Goal: Task Accomplishment & Management: Manage account settings

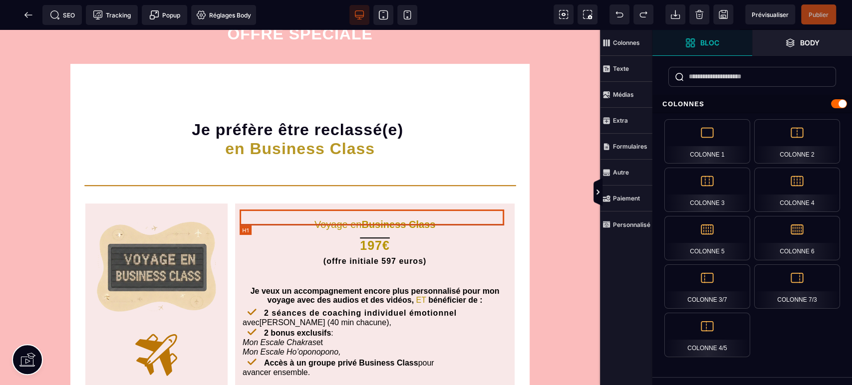
scroll to position [295, 0]
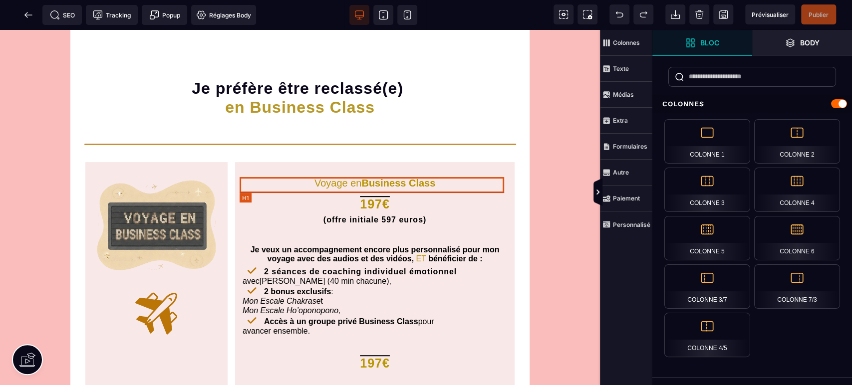
click at [355, 197] on h1 "197€" at bounding box center [375, 205] width 264 height 16
select select "***"
select select "********"
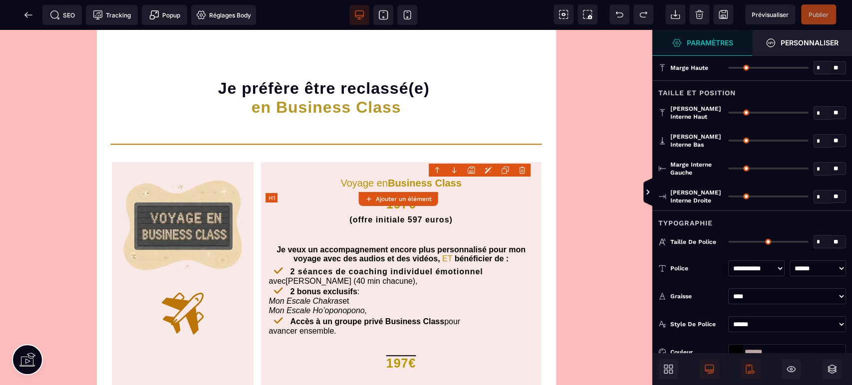
type input "*"
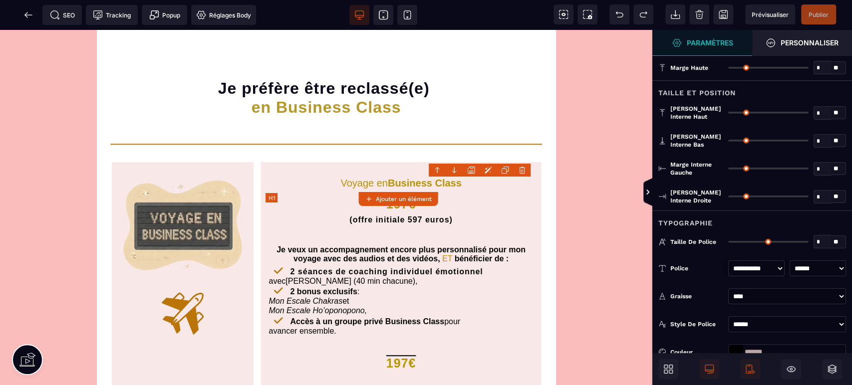
type input "*"
type input "**"
type input "*"
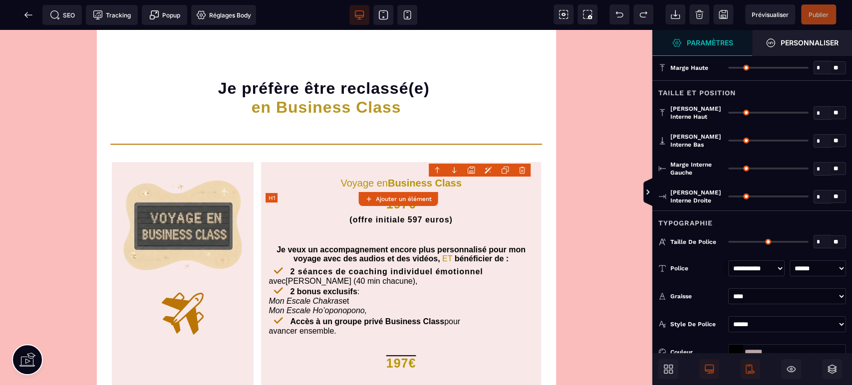
type input "**"
click at [355, 197] on h1 "197€" at bounding box center [400, 205] width 264 height 16
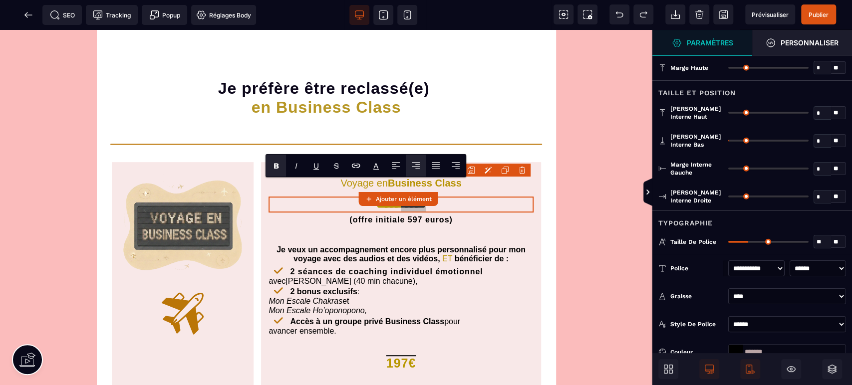
click at [339, 166] on span "S" at bounding box center [336, 166] width 20 height 22
click at [434, 197] on h1 "**** ****" at bounding box center [400, 205] width 264 height 16
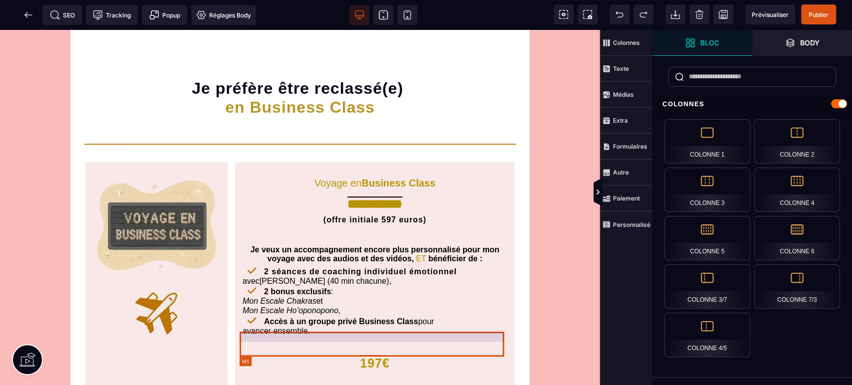
click at [370, 347] on h1 "197€" at bounding box center [375, 358] width 264 height 25
select select "***"
select select "********"
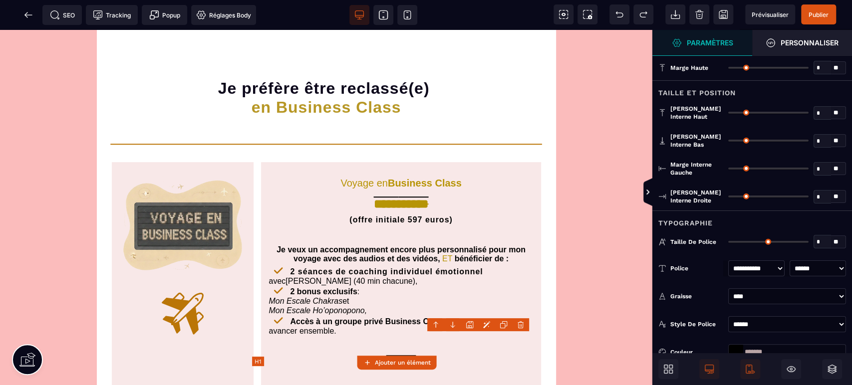
type input "*"
type input "**"
type input "*"
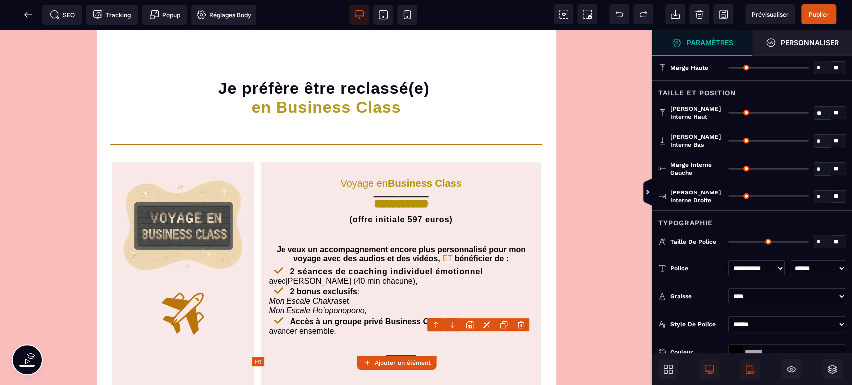
type input "*"
type input "**"
type input "*"
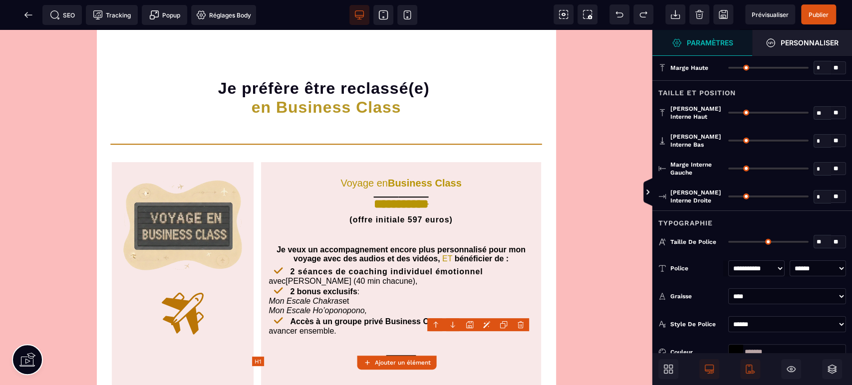
type input "**"
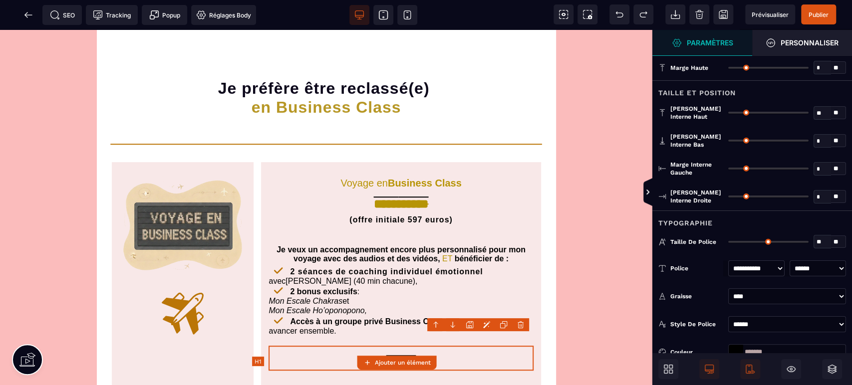
click at [370, 347] on h1 "197€" at bounding box center [400, 358] width 264 height 25
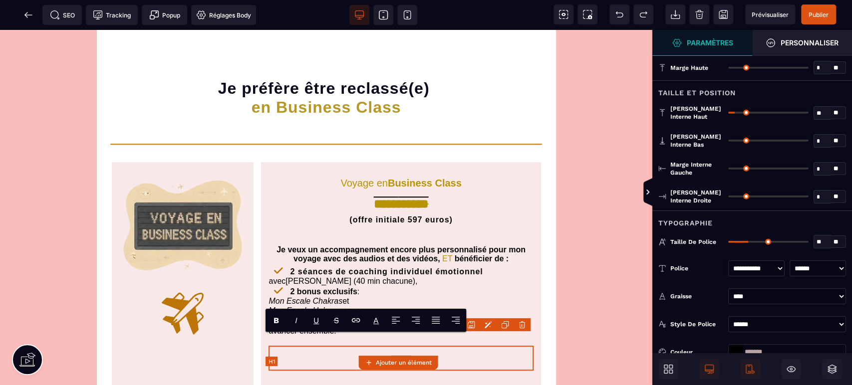
click at [386, 347] on h1 "****" at bounding box center [400, 358] width 264 height 25
click at [338, 317] on s "S" at bounding box center [335, 320] width 5 height 9
click at [459, 348] on h1 "**** ****" at bounding box center [400, 358] width 264 height 25
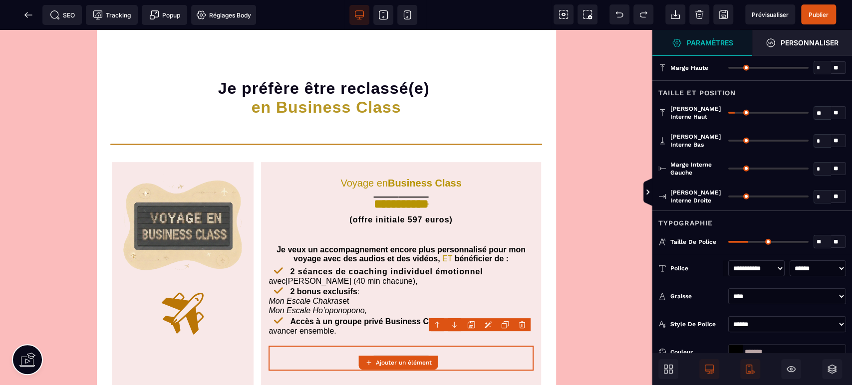
click at [812, 12] on span "Publier" at bounding box center [818, 14] width 20 height 7
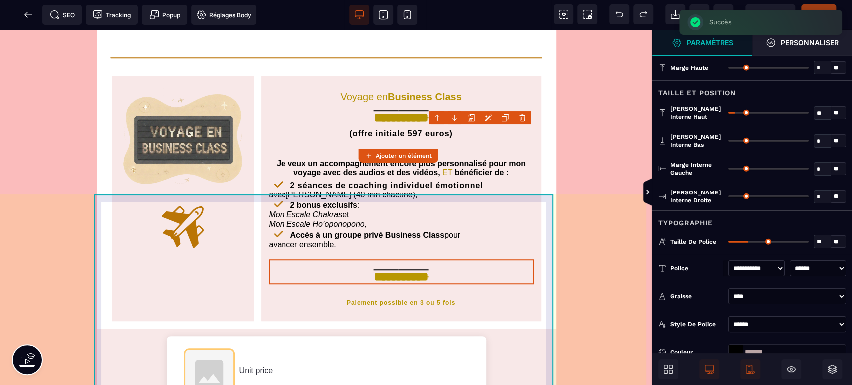
scroll to position [369, 0]
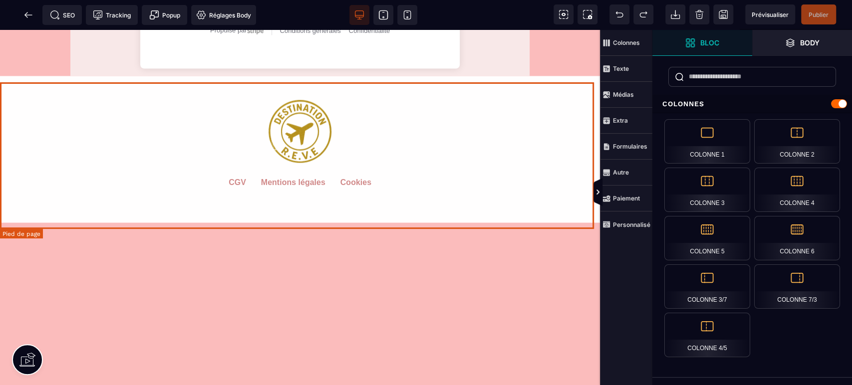
scroll to position [1183, 0]
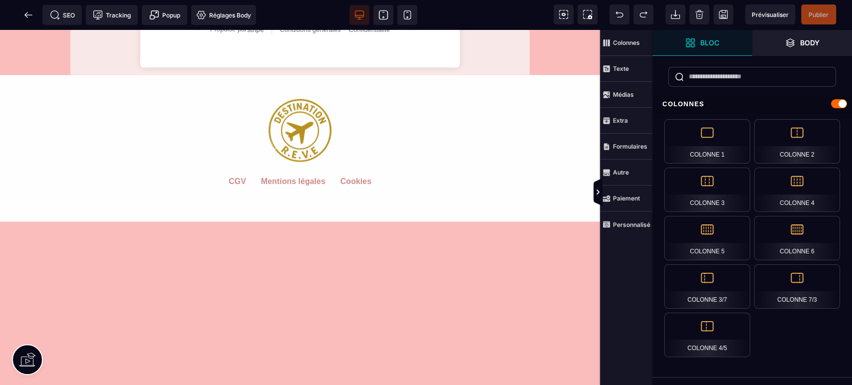
click at [818, 11] on span "Publier" at bounding box center [818, 14] width 20 height 7
click at [29, 15] on div "SEO Tracking Popup Réglages Body" at bounding box center [131, 15] width 258 height 20
click at [31, 18] on icon at bounding box center [28, 15] width 10 height 10
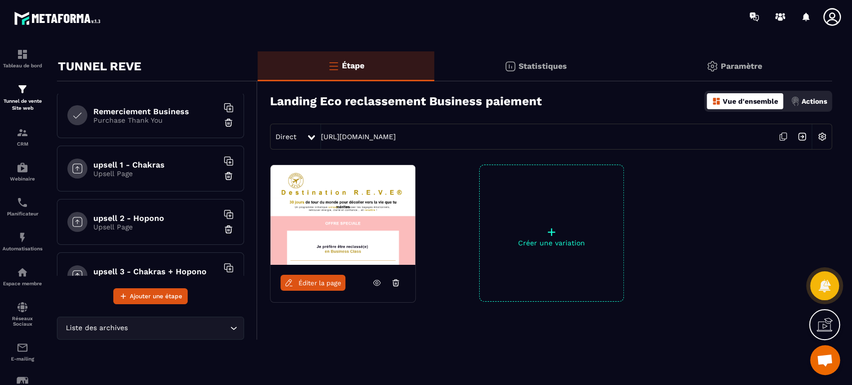
scroll to position [374, 0]
click at [26, 105] on p "Tunnel de vente Site web" at bounding box center [22, 105] width 40 height 14
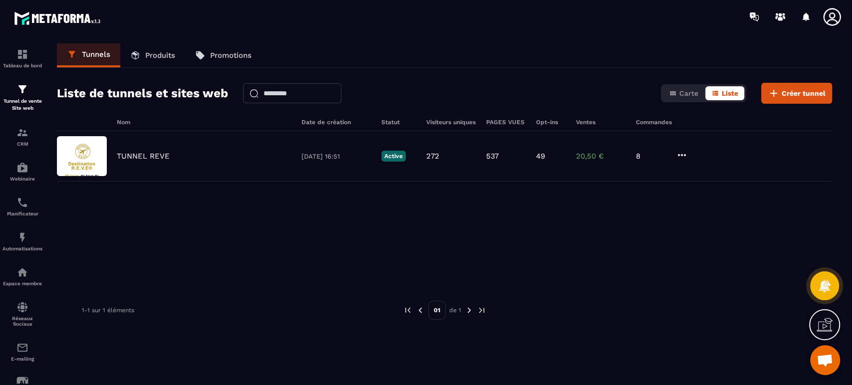
click at [156, 51] on p "Produits" at bounding box center [160, 55] width 30 height 9
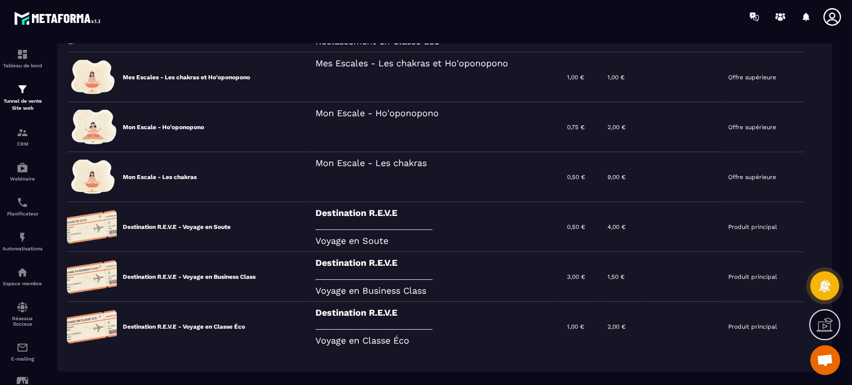
scroll to position [302, 0]
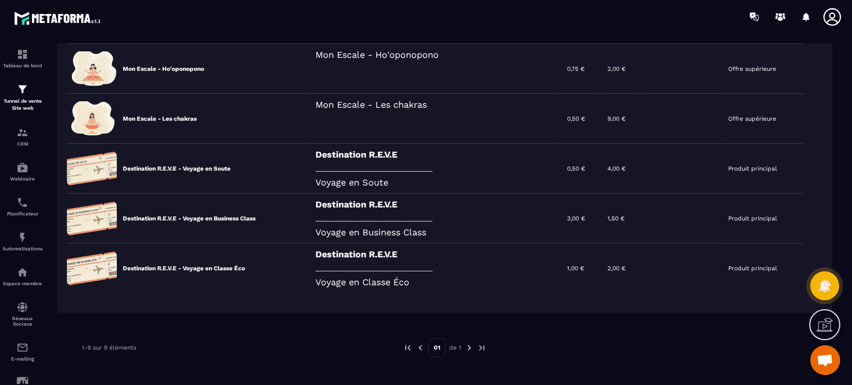
click at [0, 0] on icon at bounding box center [0, 0] width 0 height 0
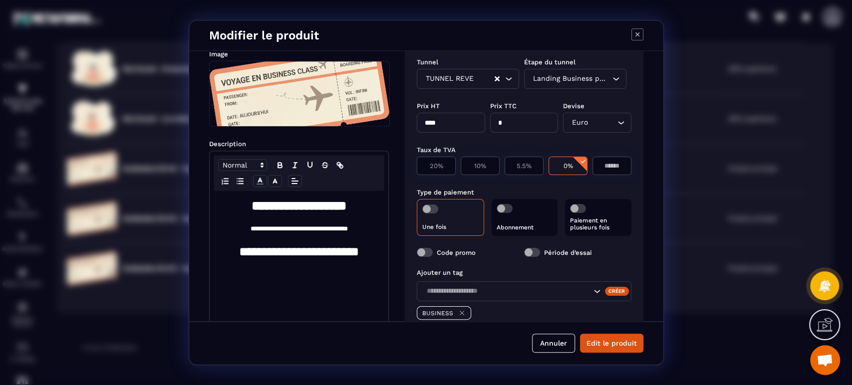
scroll to position [74, 0]
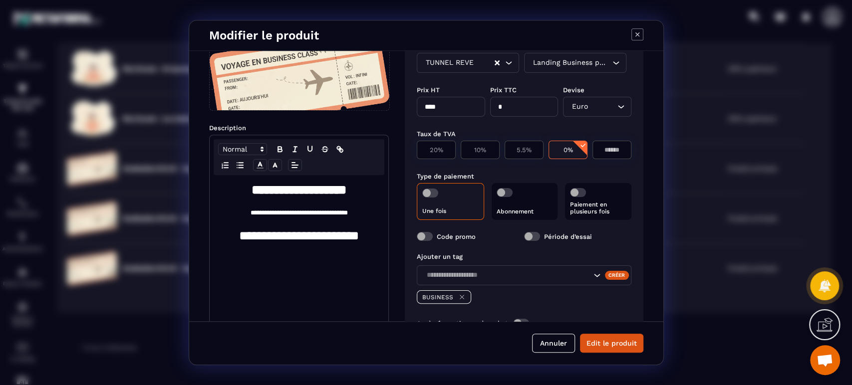
click at [555, 347] on button "Annuler" at bounding box center [553, 343] width 43 height 19
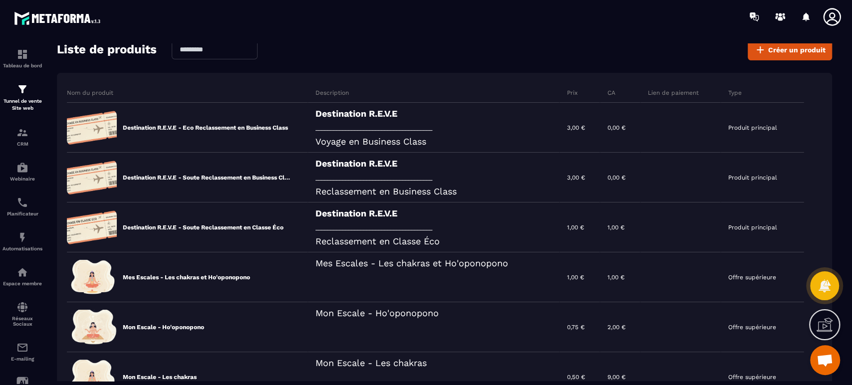
scroll to position [0, 0]
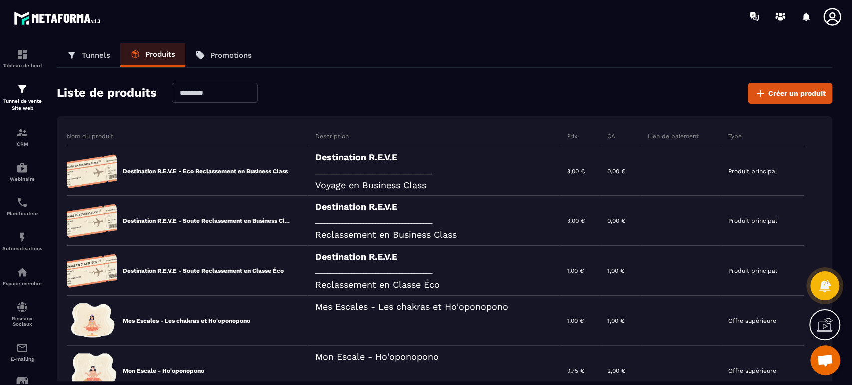
click at [712, 172] on div at bounding box center [680, 171] width 80 height 50
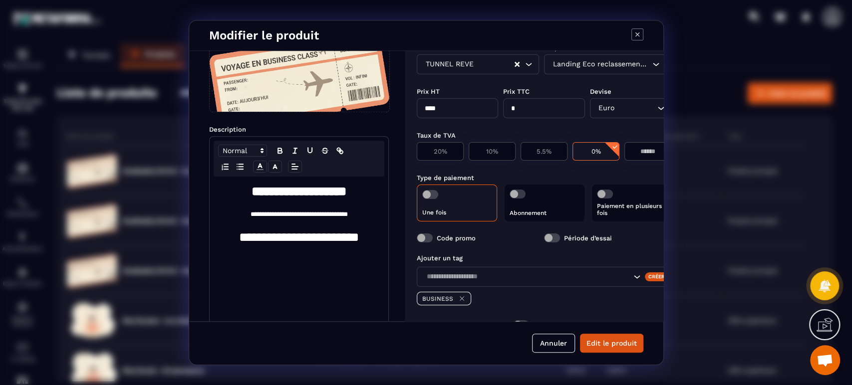
scroll to position [74, 0]
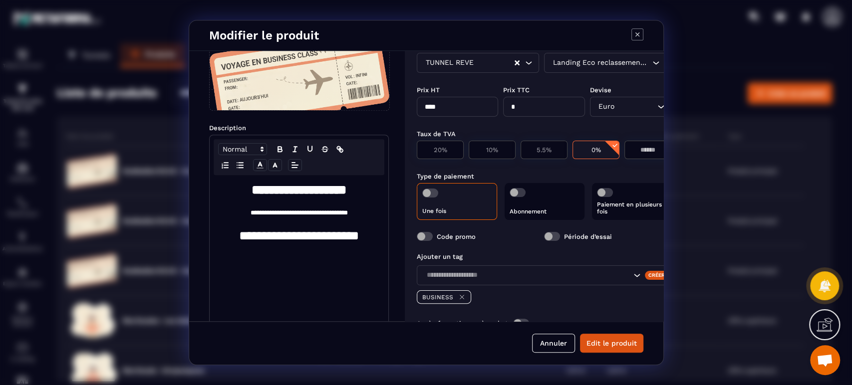
click at [456, 242] on div "Code promo Période d’essai" at bounding box center [544, 236] width 255 height 21
click at [456, 239] on label "Code promo" at bounding box center [456, 236] width 39 height 7
click at [426, 241] on span "Modal window" at bounding box center [425, 236] width 16 height 9
drag, startPoint x: 446, startPoint y: 106, endPoint x: 351, endPoint y: 111, distance: 95.0
click at [351, 111] on div "**********" at bounding box center [426, 186] width 474 height 270
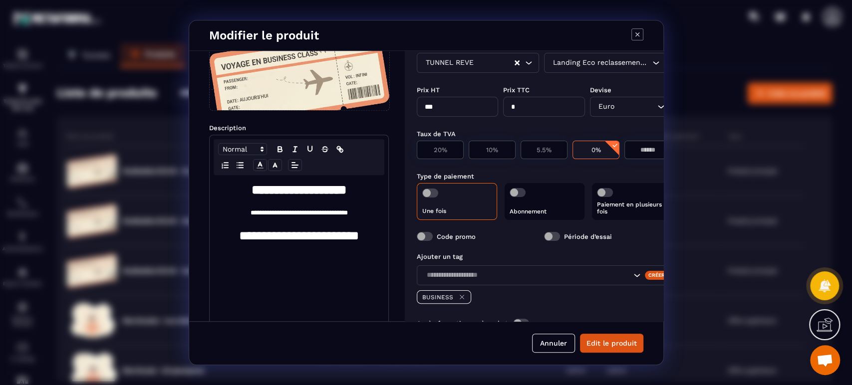
type input "****"
type input "***"
click at [603, 343] on button "Edit le produit" at bounding box center [611, 343] width 63 height 19
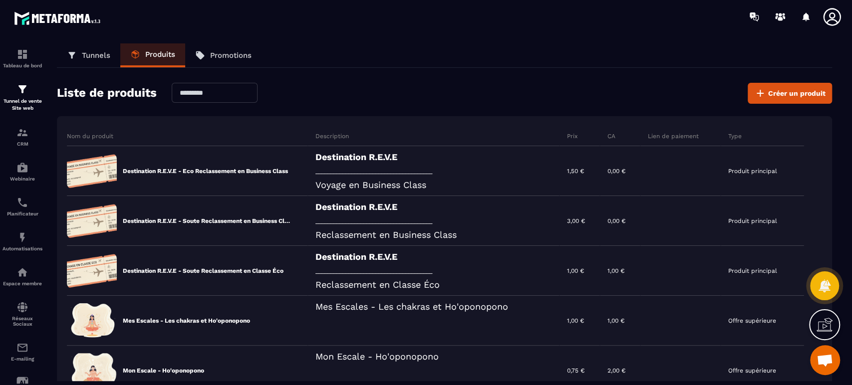
click at [482, 214] on div "Destination R.E.V.E _______________________________________ Reclassement en Bus…" at bounding box center [434, 221] width 252 height 50
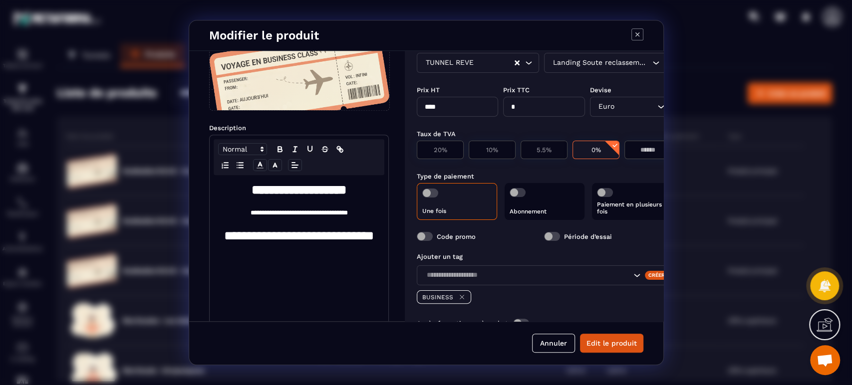
click at [425, 235] on span "Modal window" at bounding box center [425, 236] width 16 height 9
drag, startPoint x: 446, startPoint y: 106, endPoint x: 393, endPoint y: 106, distance: 52.4
click at [393, 106] on div "**********" at bounding box center [426, 186] width 474 height 270
type input "****"
type input "***"
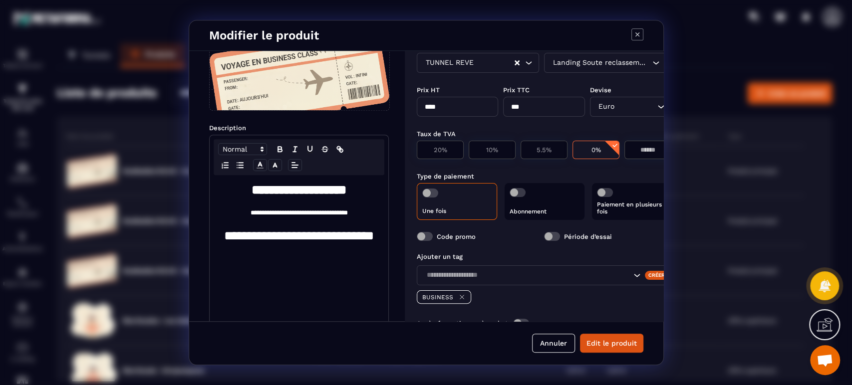
click at [624, 344] on button "Edit le produit" at bounding box center [611, 343] width 63 height 19
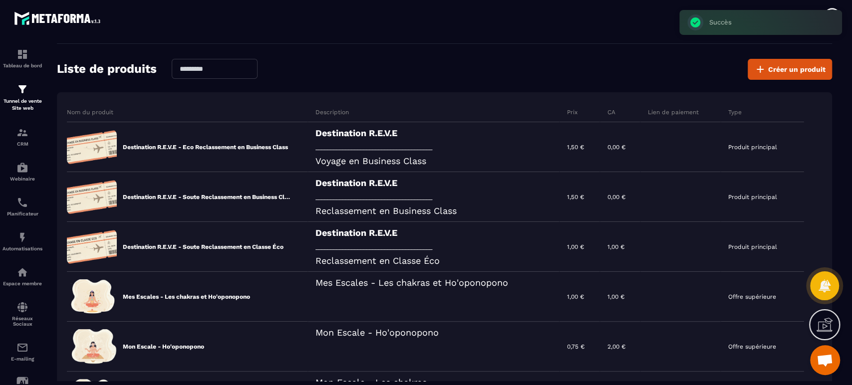
scroll to position [36, 0]
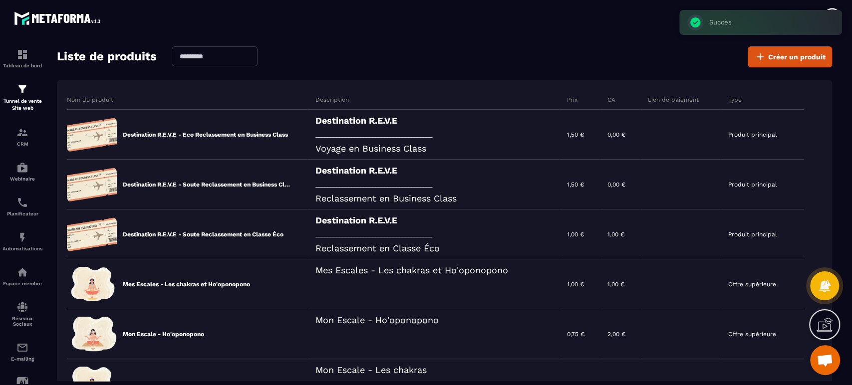
click at [393, 219] on div "Destination R.E.V.E _______________________________________ Reclassement en Cla…" at bounding box center [434, 235] width 252 height 50
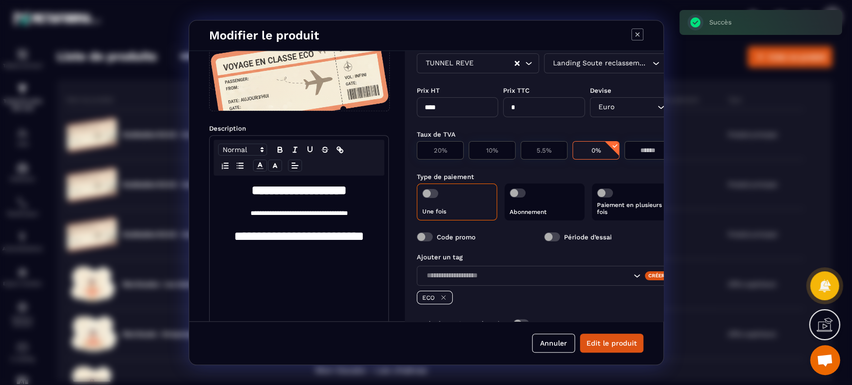
scroll to position [74, 0]
click at [448, 236] on label "Code promo" at bounding box center [456, 236] width 39 height 7
click at [424, 235] on span "Modal window" at bounding box center [425, 236] width 16 height 9
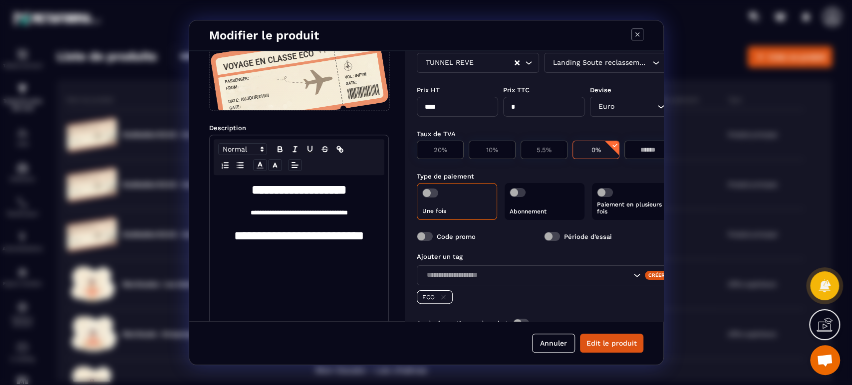
click at [612, 342] on button "Edit le produit" at bounding box center [611, 343] width 63 height 19
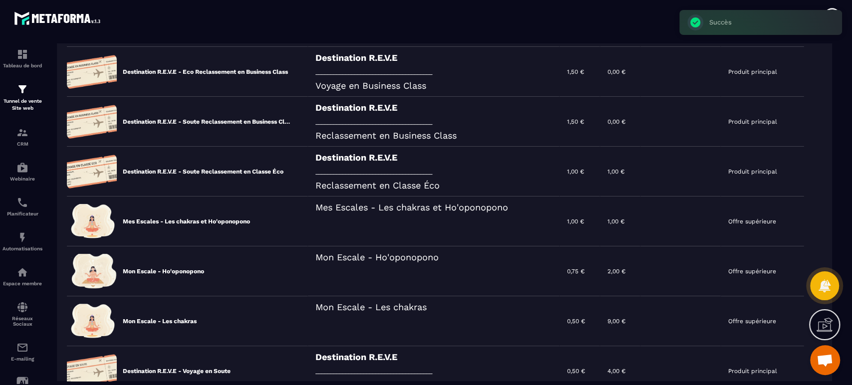
scroll to position [111, 0]
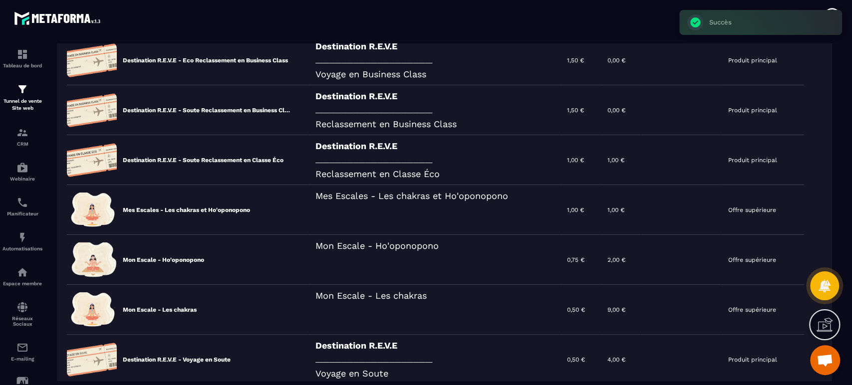
click at [398, 211] on div "Mes Escales - Les chakras et Ho'oponopono" at bounding box center [434, 210] width 252 height 50
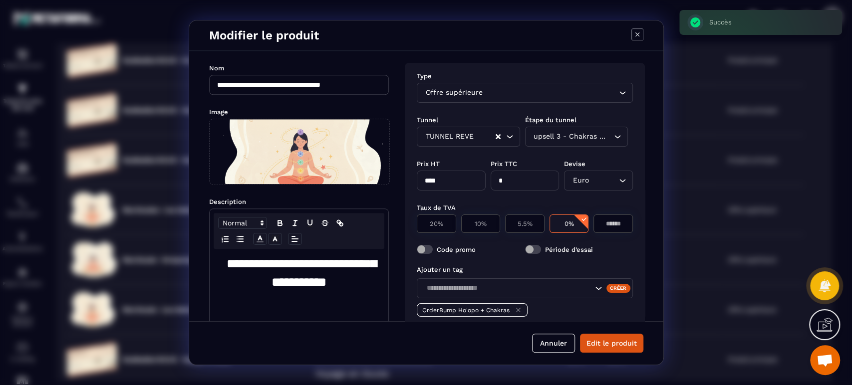
scroll to position [36, 0]
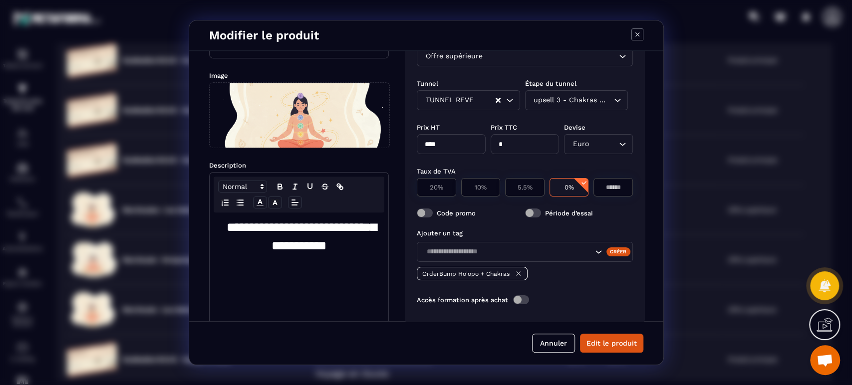
click at [561, 348] on button "Annuler" at bounding box center [553, 343] width 43 height 19
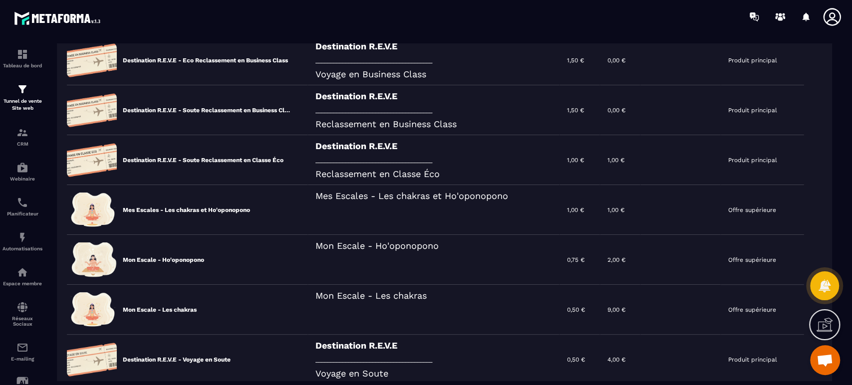
click at [282, 255] on div "Mon Escale - Ho'oponopono" at bounding box center [187, 260] width 241 height 50
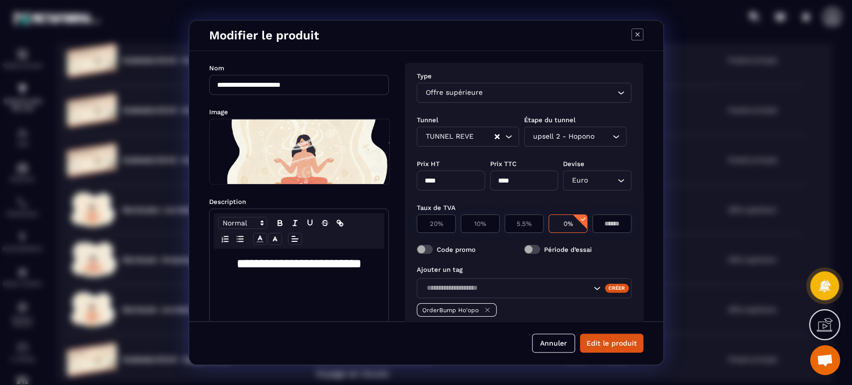
click at [550, 345] on button "Annuler" at bounding box center [553, 343] width 43 height 19
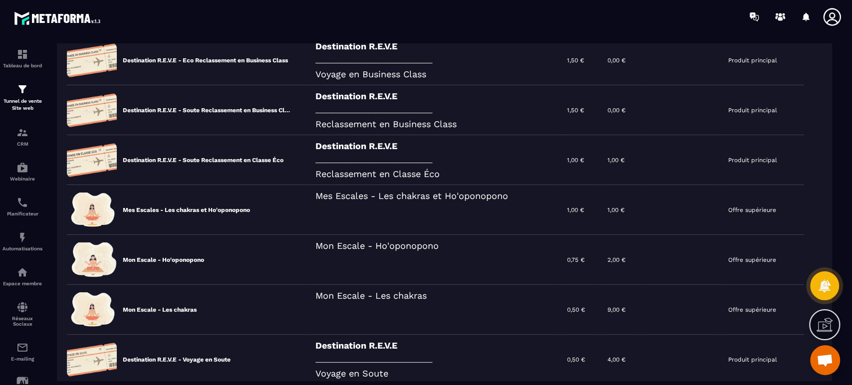
click at [215, 294] on div "Mon Escale - Les chakras" at bounding box center [187, 310] width 241 height 50
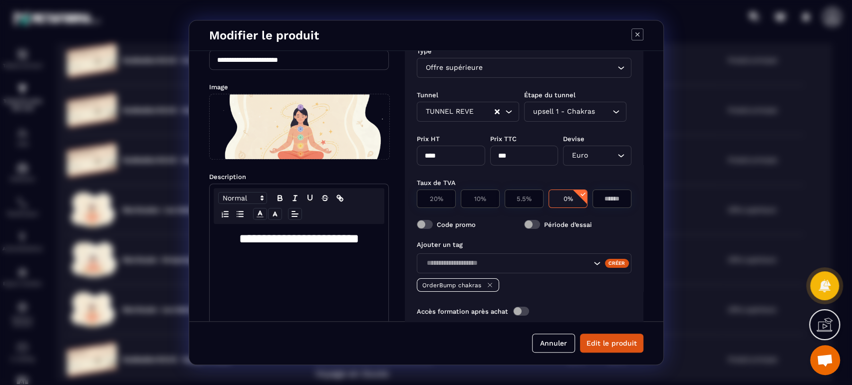
scroll to position [74, 0]
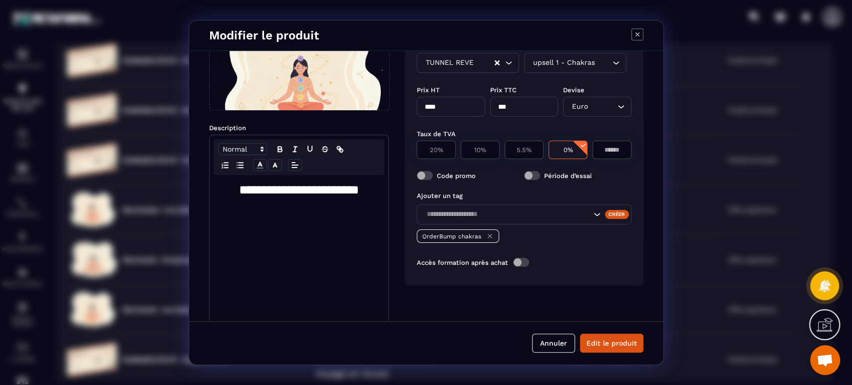
click at [551, 343] on button "Annuler" at bounding box center [553, 343] width 43 height 19
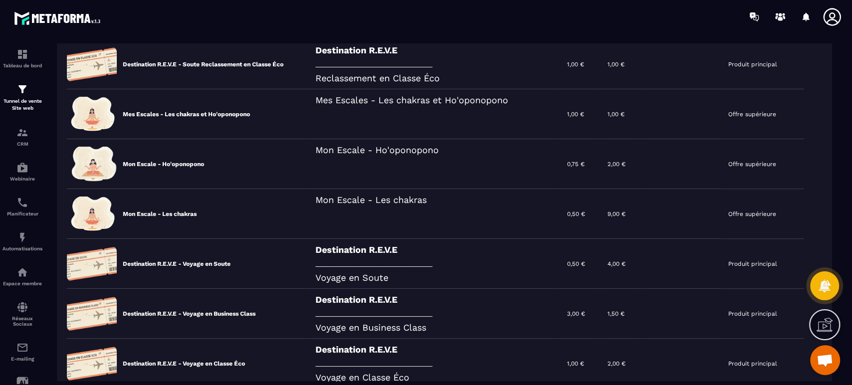
scroll to position [222, 0]
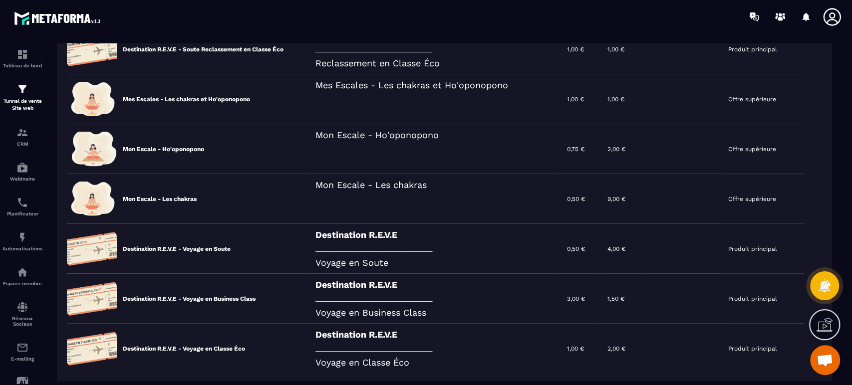
click at [343, 248] on div "Destination R.E.V.E _______________________________________ Voyage en Soute" at bounding box center [434, 249] width 252 height 50
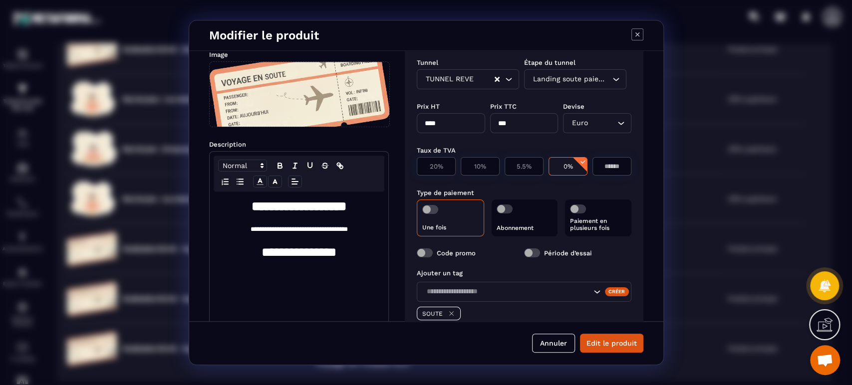
scroll to position [74, 0]
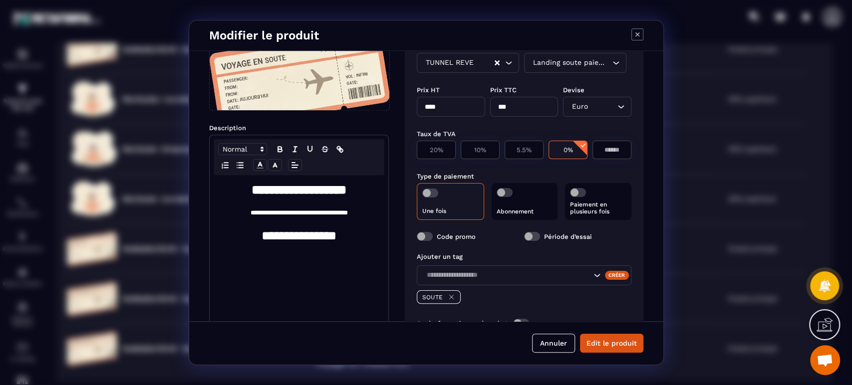
click at [425, 238] on span "Modal window" at bounding box center [425, 236] width 16 height 9
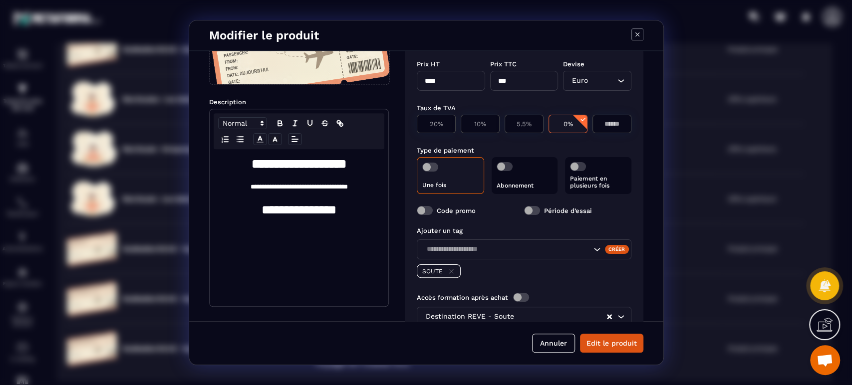
scroll to position [131, 0]
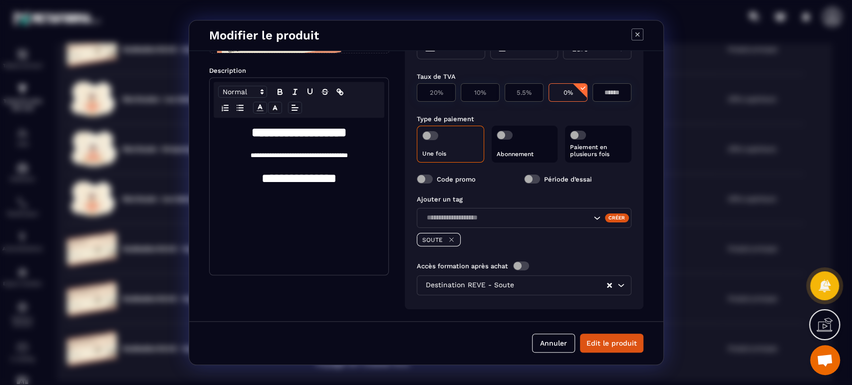
click at [622, 343] on button "Edit le produit" at bounding box center [611, 343] width 63 height 19
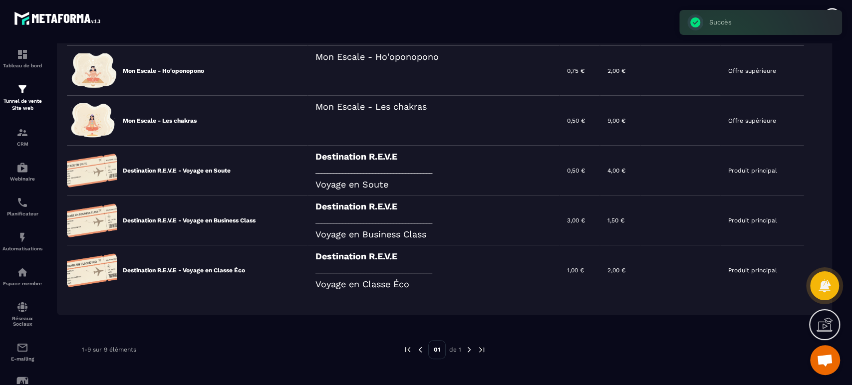
scroll to position [302, 0]
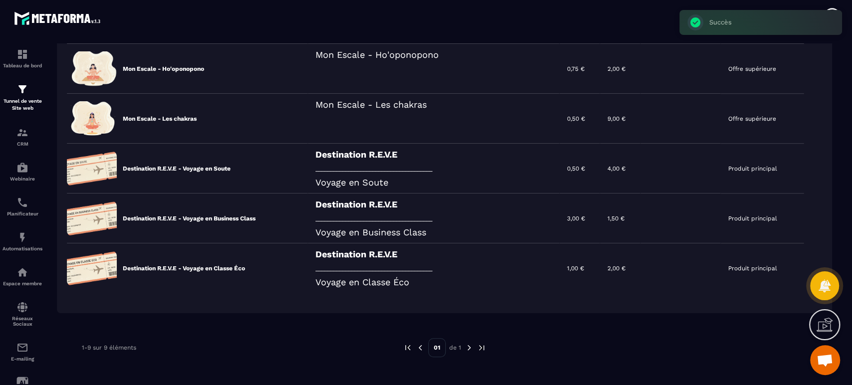
click at [464, 206] on div "Destination R.E.V.E _______________________________________ Voyage en Business …" at bounding box center [434, 219] width 252 height 50
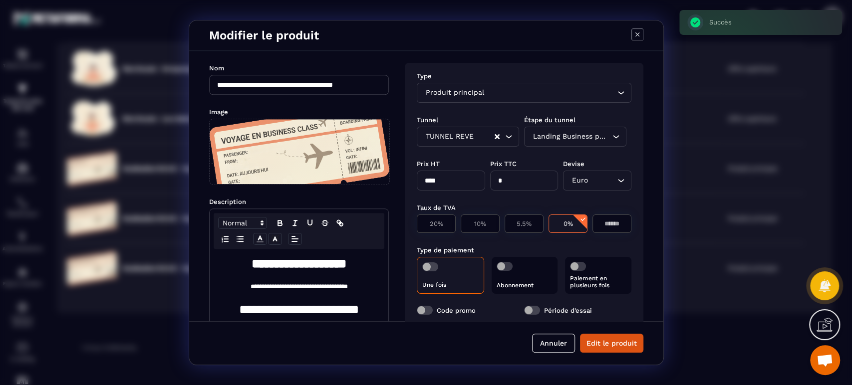
scroll to position [36, 0]
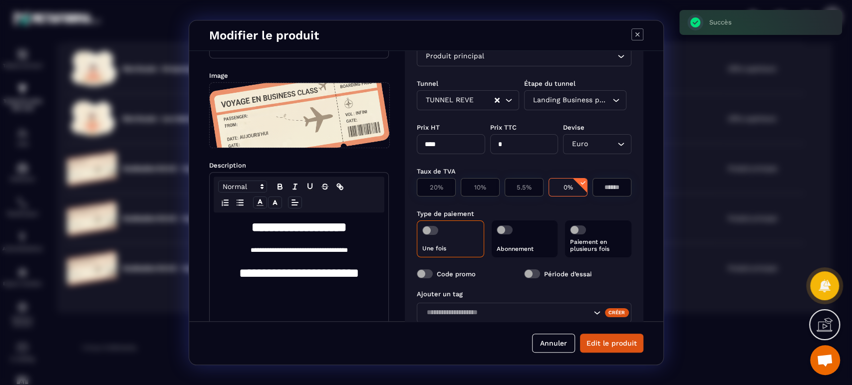
click at [428, 277] on span "Modal window" at bounding box center [425, 273] width 16 height 9
drag, startPoint x: 462, startPoint y: 139, endPoint x: 389, endPoint y: 139, distance: 72.9
click at [389, 139] on div "**********" at bounding box center [426, 186] width 474 height 270
type input "****"
type input "***"
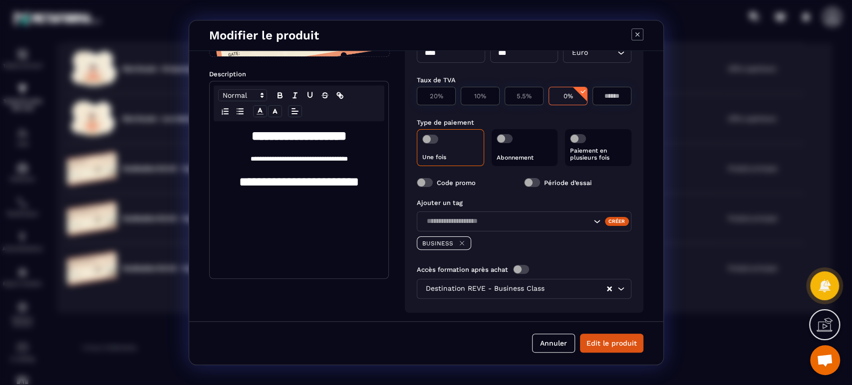
scroll to position [140, 0]
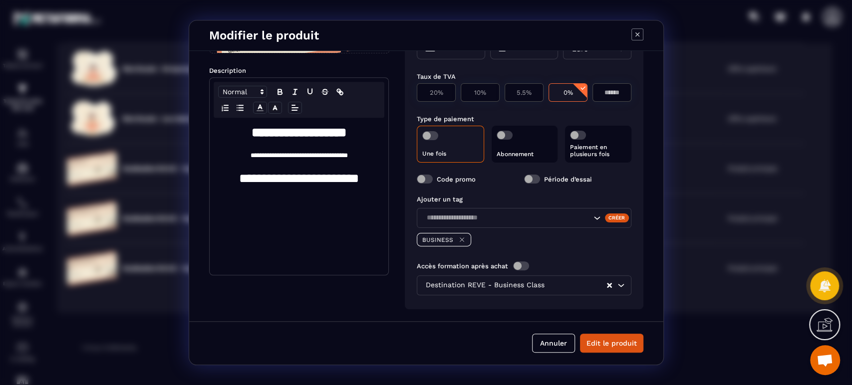
click at [633, 347] on button "Edit le produit" at bounding box center [611, 343] width 63 height 19
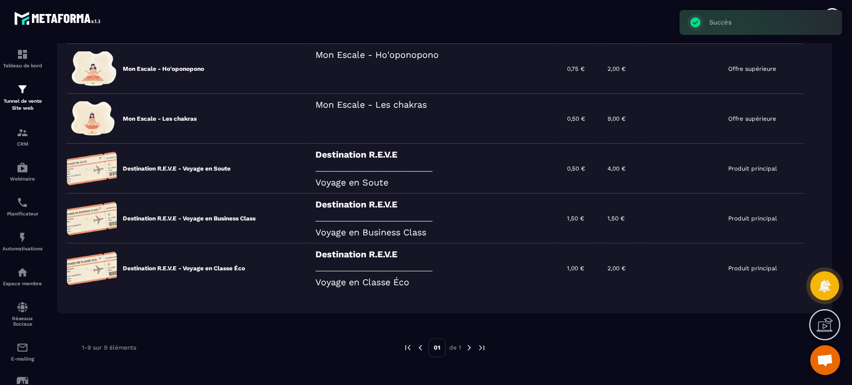
click at [395, 223] on div "Destination R.E.V.E _______________________________________ Voyage en Business …" at bounding box center [434, 219] width 252 height 50
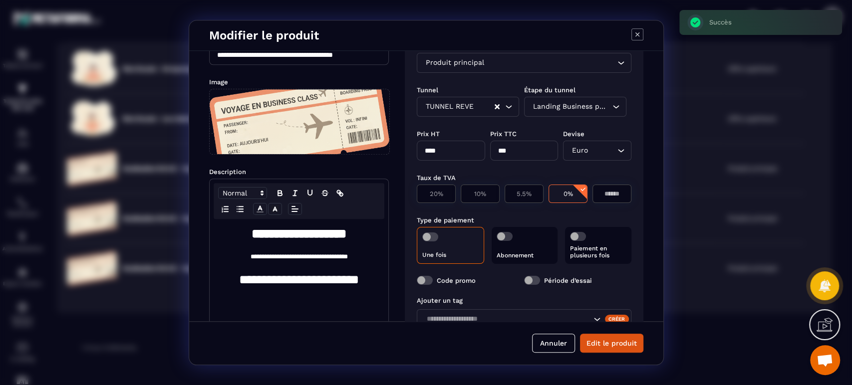
scroll to position [74, 0]
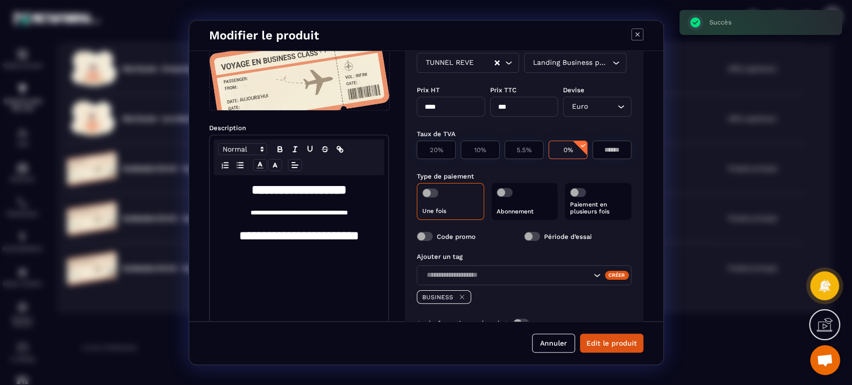
click at [559, 348] on button "Annuler" at bounding box center [553, 343] width 43 height 19
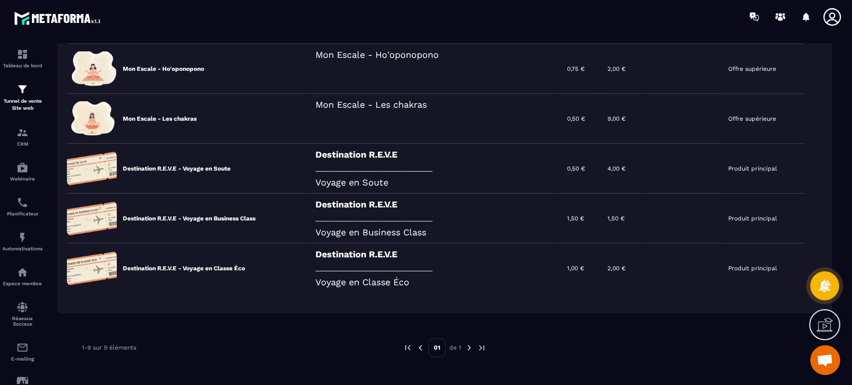
click at [411, 278] on div "Destination R.E.V.E _______________________________________ Voyage en Classe Éco" at bounding box center [434, 269] width 252 height 50
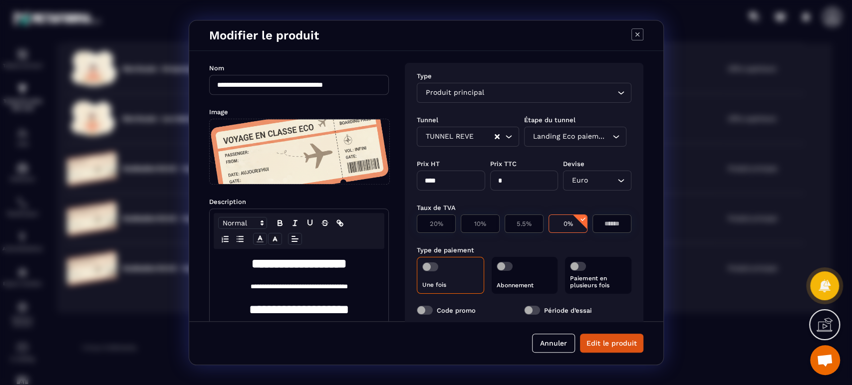
click at [427, 307] on span "Modal window" at bounding box center [425, 310] width 16 height 9
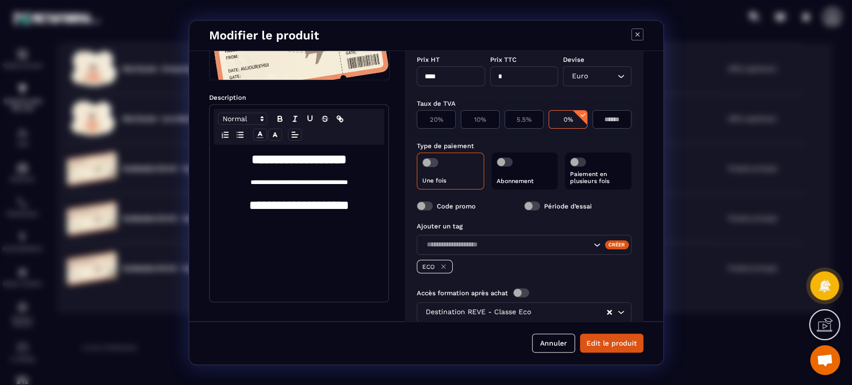
scroll to position [131, 0]
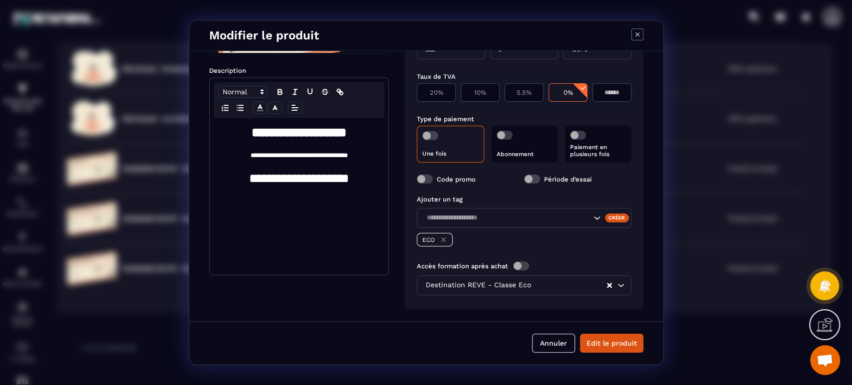
click at [627, 342] on button "Edit le produit" at bounding box center [611, 343] width 63 height 19
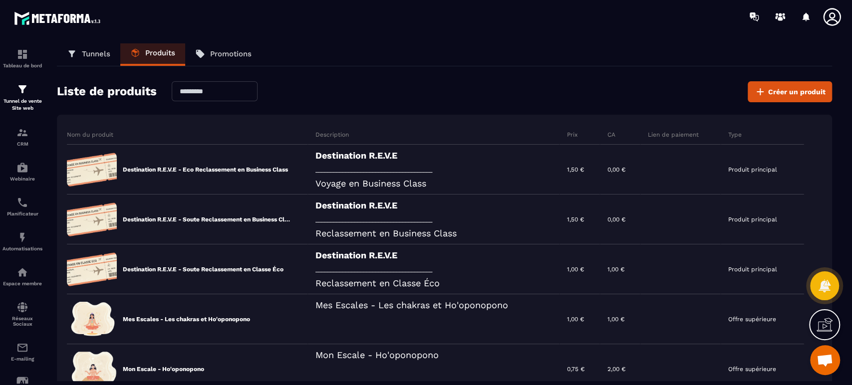
scroll to position [0, 0]
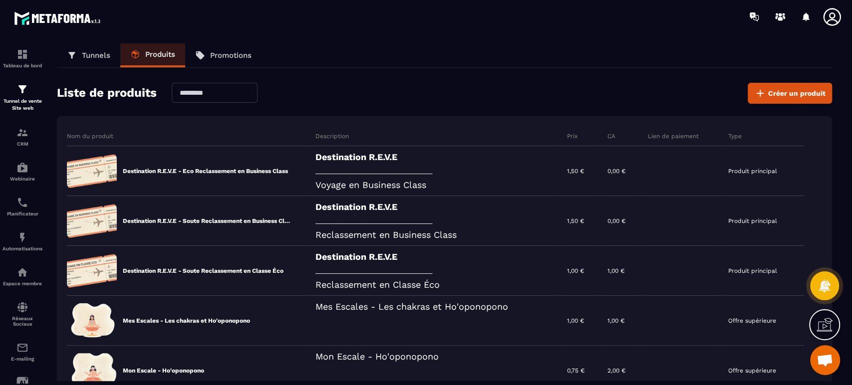
click at [231, 46] on link "Promotions" at bounding box center [223, 55] width 76 height 24
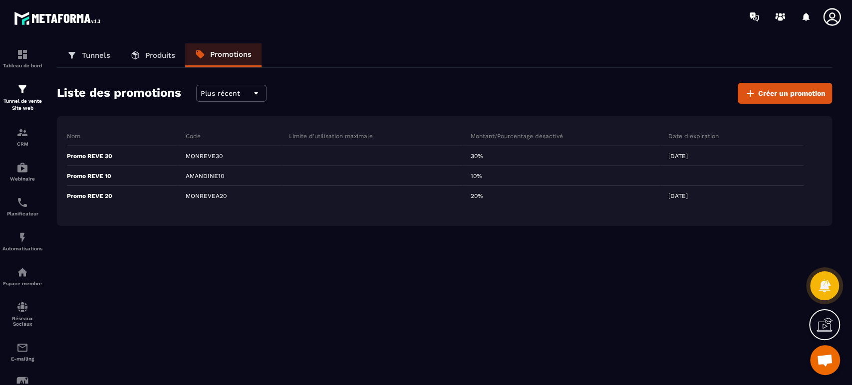
click at [0, 0] on img at bounding box center [0, 0] width 0 height 0
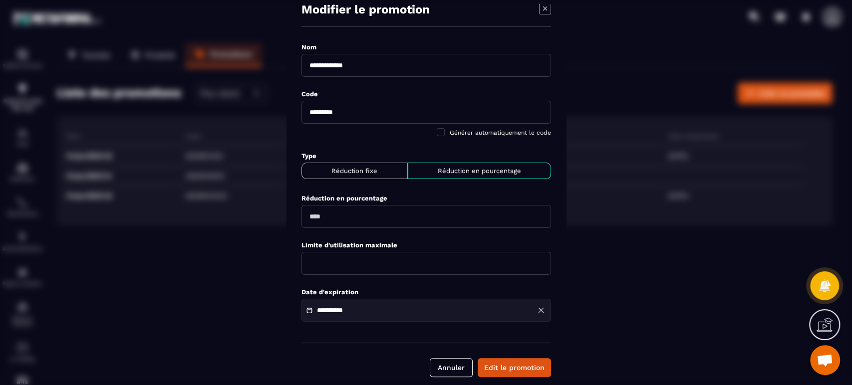
scroll to position [26, 0]
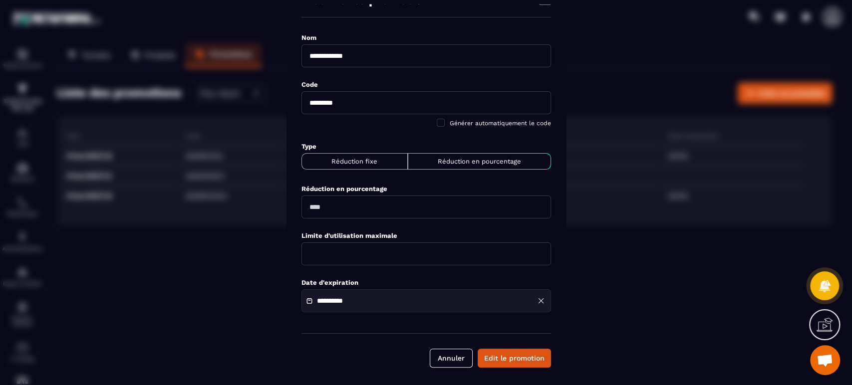
click at [539, 296] on icon "Modal window" at bounding box center [540, 300] width 9 height 9
click at [528, 359] on button "Edit le promotion" at bounding box center [514, 358] width 73 height 19
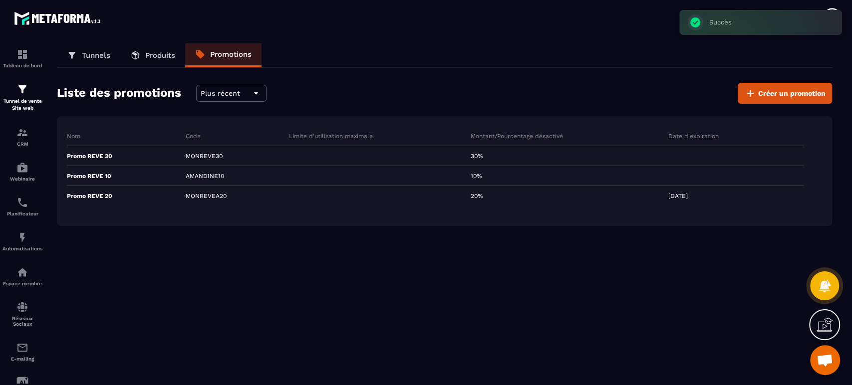
click at [0, 0] on img at bounding box center [0, 0] width 0 height 0
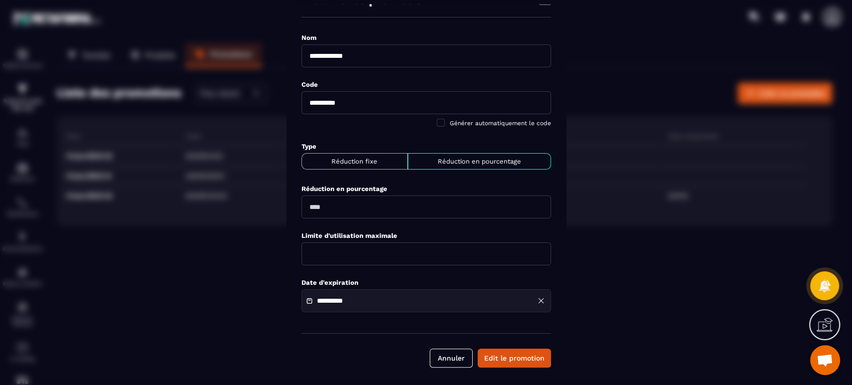
click at [539, 300] on icon "Modal window" at bounding box center [540, 300] width 9 height 9
click at [529, 353] on button "Edit le promotion" at bounding box center [514, 358] width 73 height 19
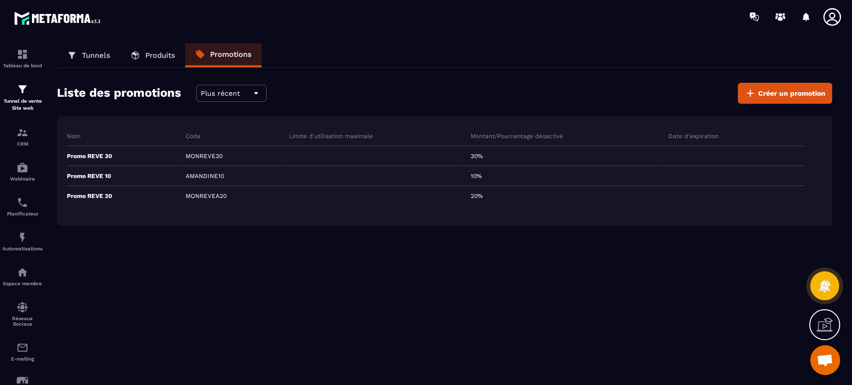
click at [166, 54] on p "Produits" at bounding box center [160, 55] width 30 height 9
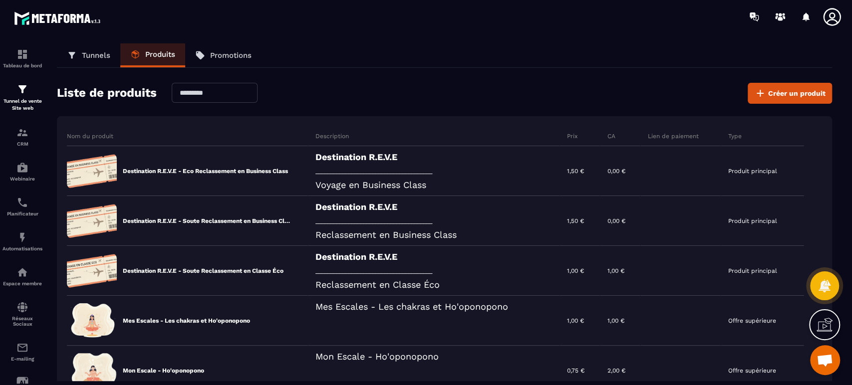
click at [359, 163] on div "Destination R.E.V.E _______________________________________ Voyage en Business …" at bounding box center [434, 171] width 252 height 50
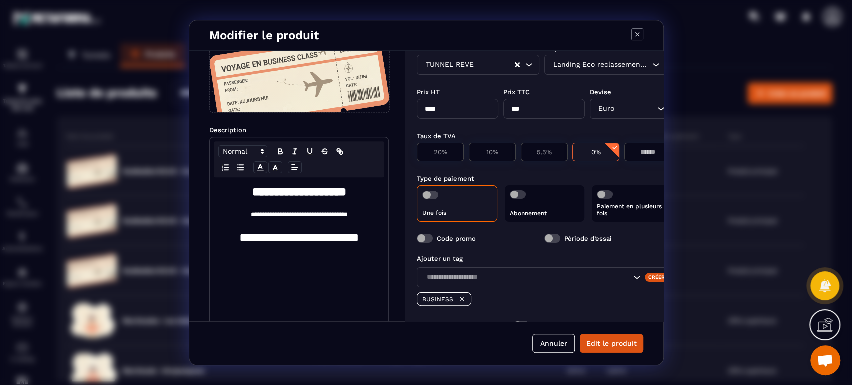
scroll to position [74, 0]
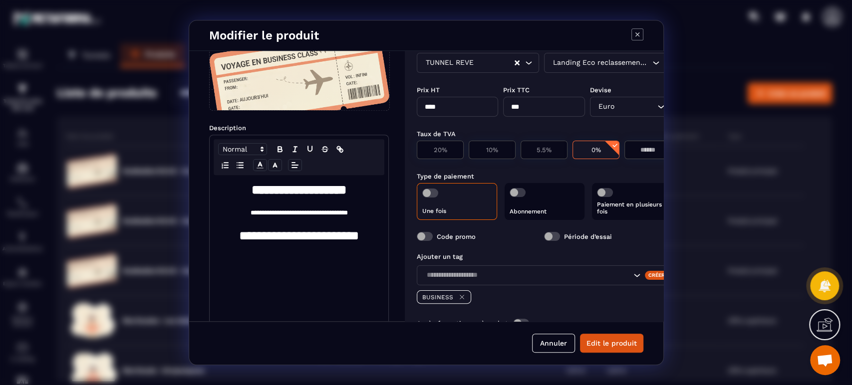
click at [548, 340] on button "Annuler" at bounding box center [553, 343] width 43 height 19
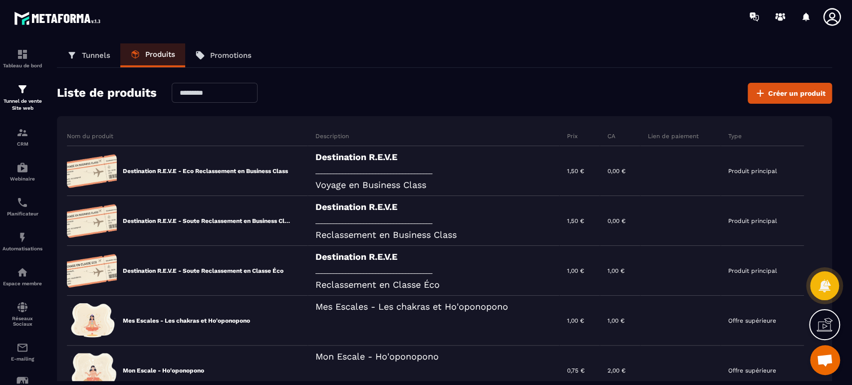
click at [28, 106] on p "Tunnel de vente Site web" at bounding box center [22, 105] width 40 height 14
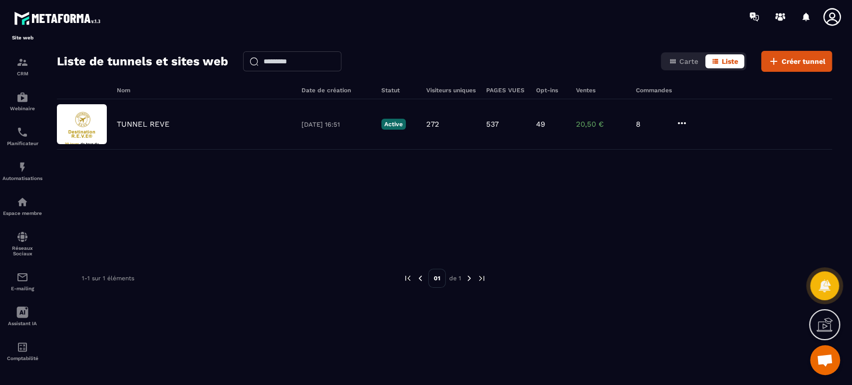
scroll to position [73, 0]
click at [0, 0] on img at bounding box center [0, 0] width 0 height 0
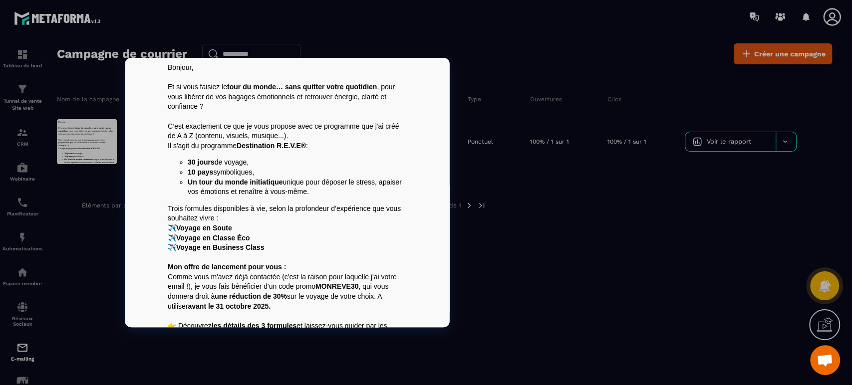
click at [70, 134] on div at bounding box center [87, 141] width 60 height 45
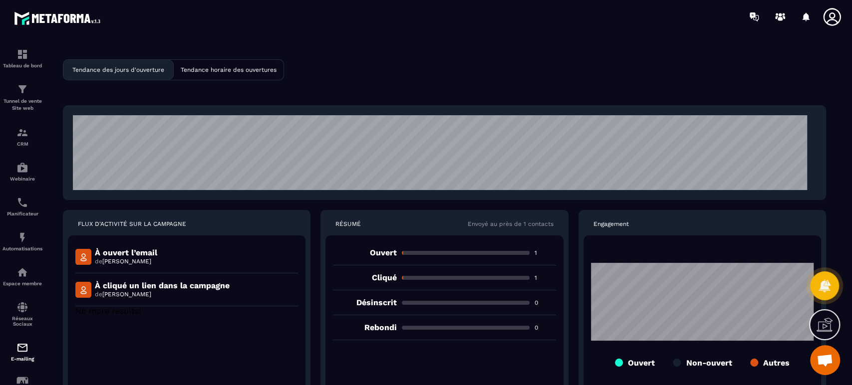
click at [27, 350] on img at bounding box center [22, 348] width 12 height 12
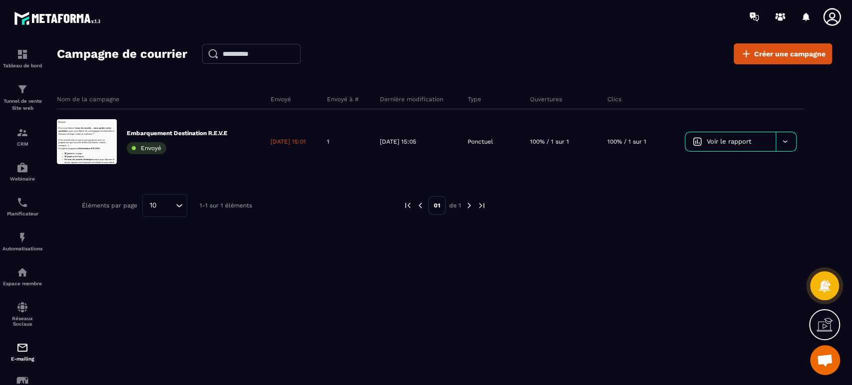
click at [787, 140] on icon at bounding box center [784, 141] width 7 height 7
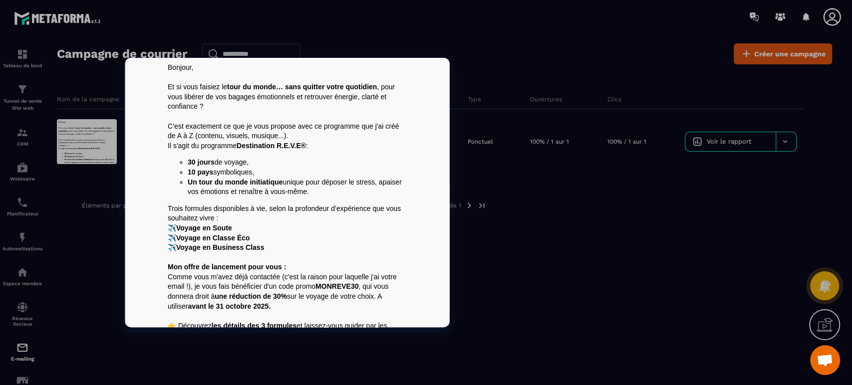
click at [204, 79] on p at bounding box center [287, 77] width 240 height 10
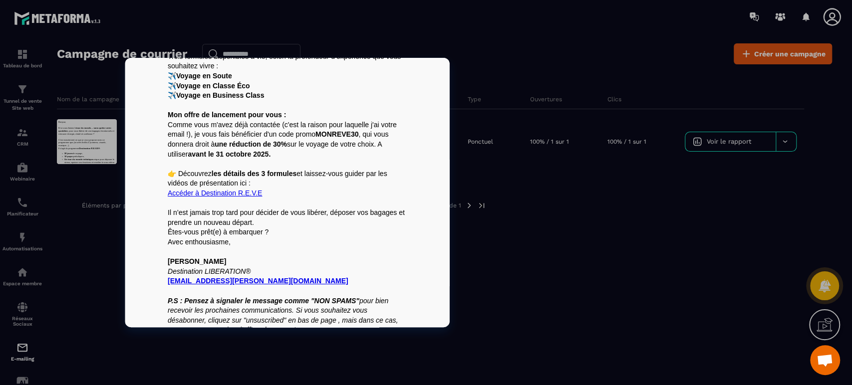
scroll to position [165, 0]
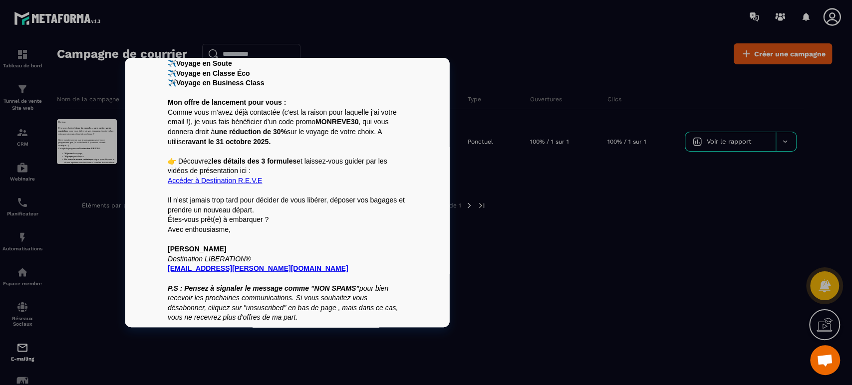
drag, startPoint x: 165, startPoint y: 65, endPoint x: 315, endPoint y: 359, distance: 330.8
click at [315, 327] on html "Bonjour, Et si vous faisiez le tour du monde… sans quitter votre quotidien , po…" at bounding box center [287, 110] width 324 height 435
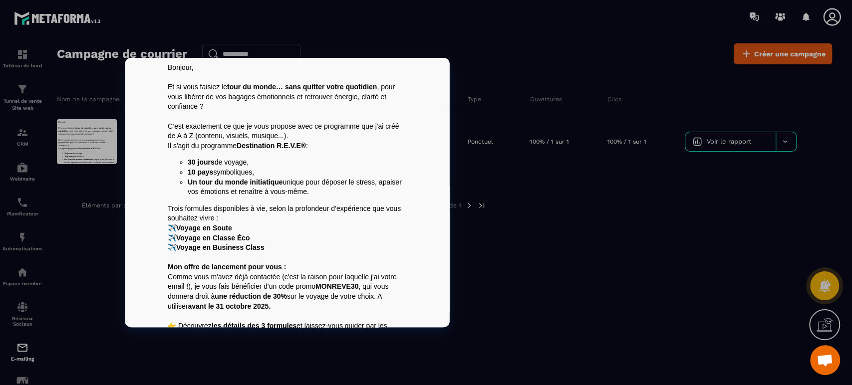
scroll to position [0, 0]
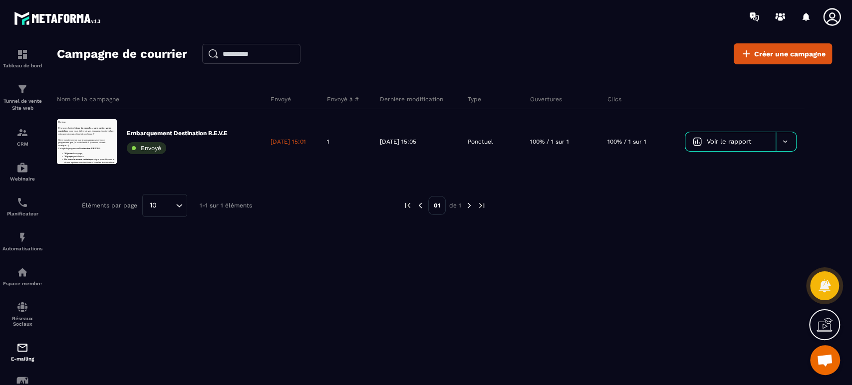
click at [573, 227] on div "Nom de la campagne Envoyé Envoyé à # Dernière modification Type Ouvertures Clic…" at bounding box center [444, 179] width 775 height 200
click at [200, 134] on p "Embarquement Destination R.E.V.E" at bounding box center [177, 133] width 101 height 8
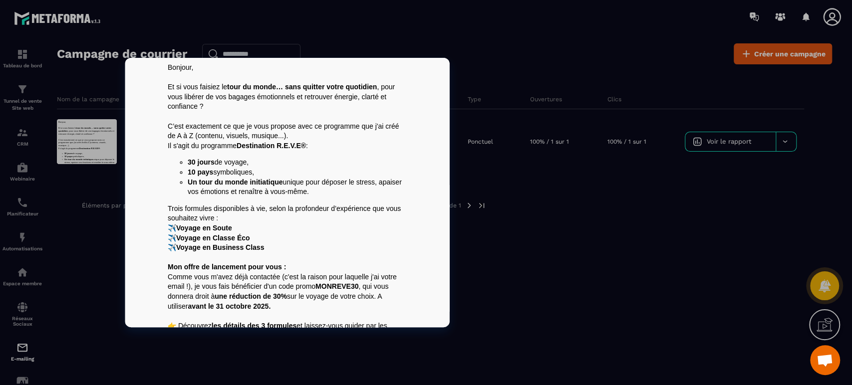
click at [187, 142] on p "Il s'agit du programme Destination R.E.V.E® :" at bounding box center [287, 146] width 240 height 10
copy body
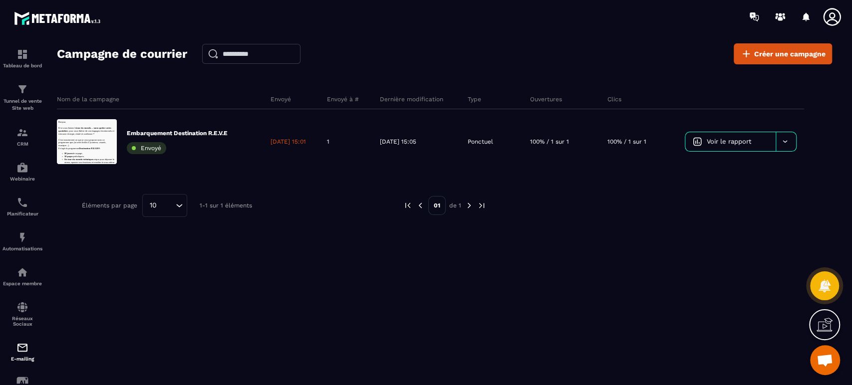
click at [765, 49] on span "Créer une campagne" at bounding box center [789, 54] width 71 height 10
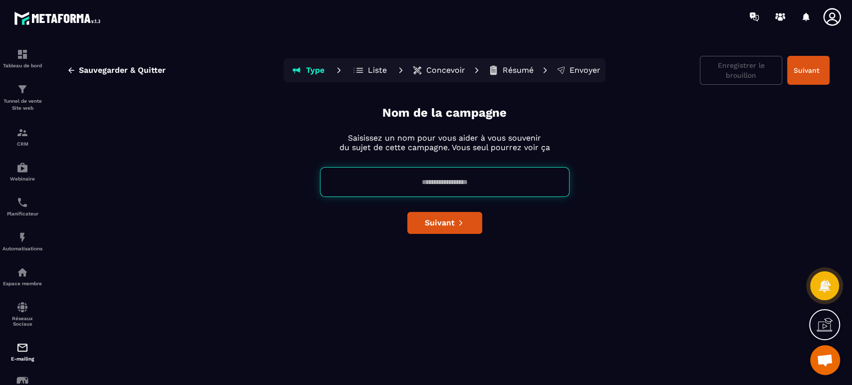
click at [453, 183] on input at bounding box center [445, 182] width 250 height 30
type input "**********"
click at [443, 221] on span "Suivant" at bounding box center [440, 223] width 30 height 10
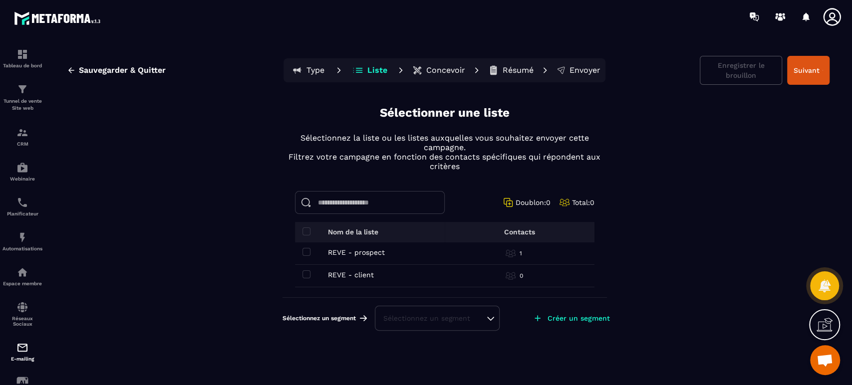
click at [303, 249] on span at bounding box center [306, 252] width 8 height 8
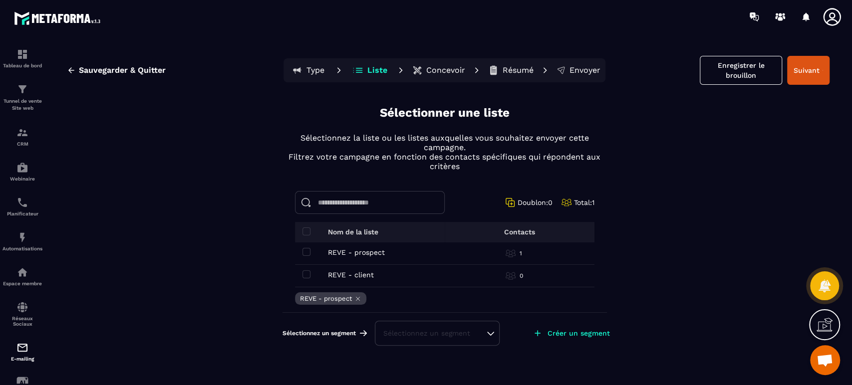
click at [439, 329] on div "Sélectionnez un segment" at bounding box center [437, 333] width 108 height 10
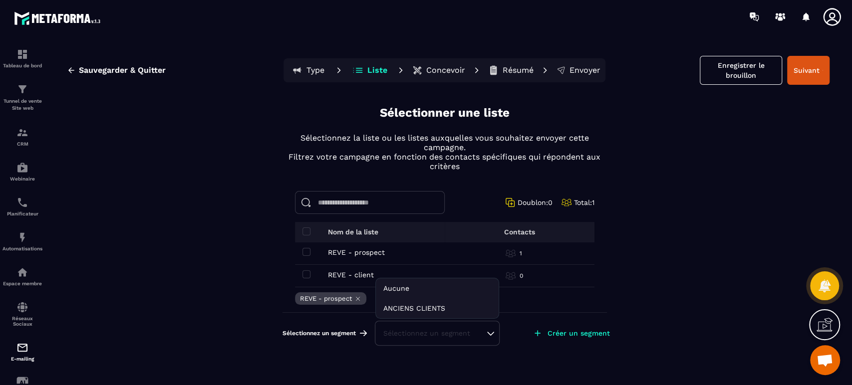
click at [447, 304] on li "ANCIENS CLIENTS" at bounding box center [437, 308] width 123 height 20
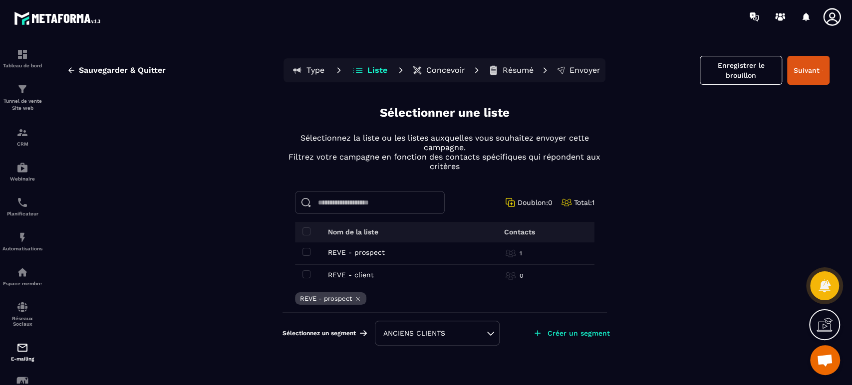
click at [305, 254] on span at bounding box center [306, 252] width 8 height 8
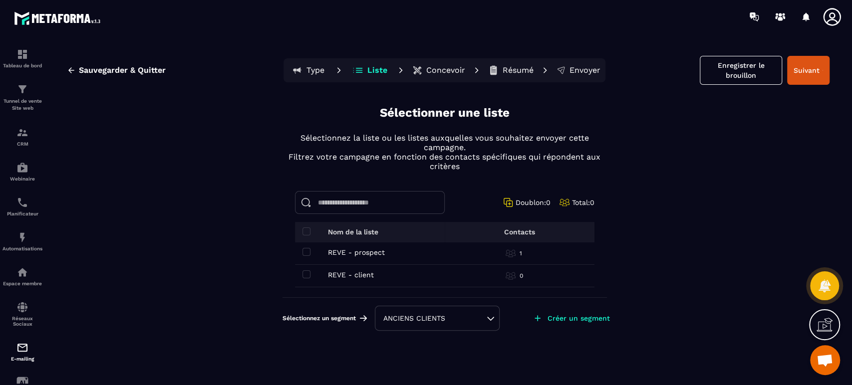
click at [310, 250] on div "REVE - prospect REVE - prospect" at bounding box center [377, 253] width 150 height 8
click at [308, 254] on span at bounding box center [306, 252] width 8 height 8
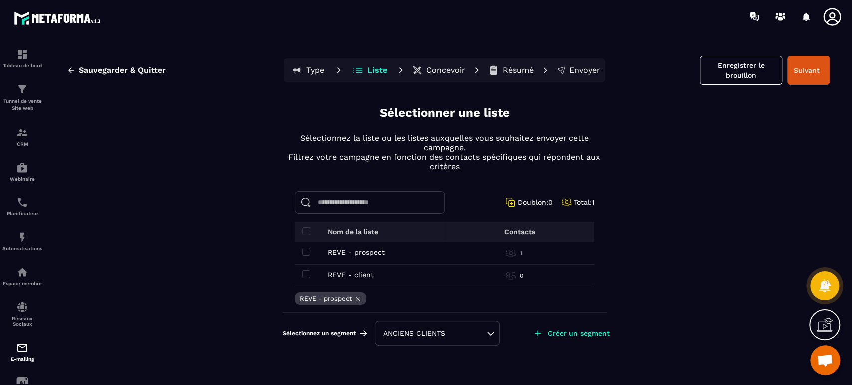
click at [671, 191] on div "Sauvegarder & Quitter Type Liste Concevoir Résumé Envoyer Enregistrer le brouil…" at bounding box center [444, 218] width 795 height 350
click at [807, 67] on button "Suivant" at bounding box center [808, 70] width 42 height 29
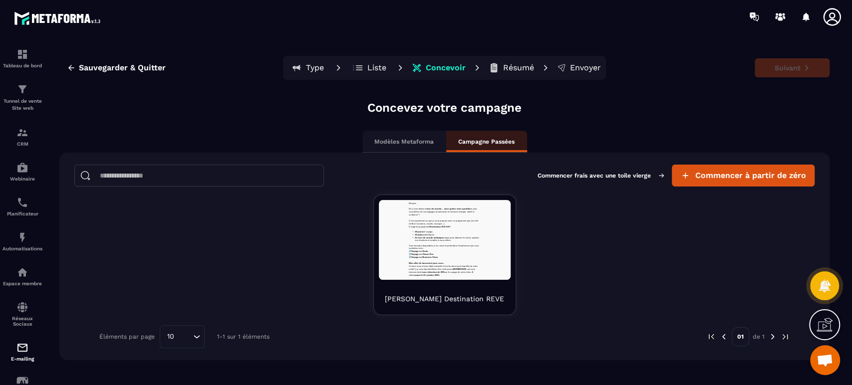
click at [761, 171] on span "Commencer à partir de zéro" at bounding box center [750, 176] width 111 height 10
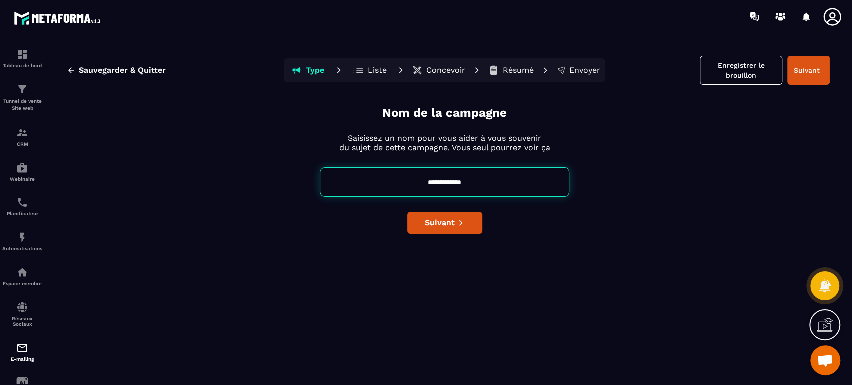
click at [439, 227] on span "Suivant" at bounding box center [440, 223] width 30 height 10
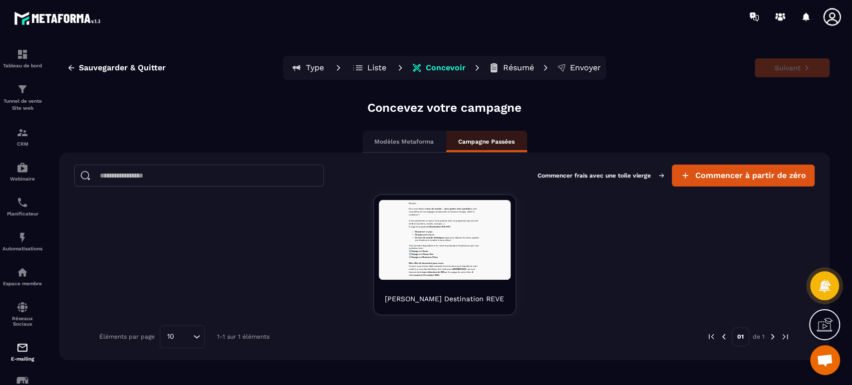
click at [754, 171] on span "Commencer à partir de zéro" at bounding box center [750, 176] width 111 height 10
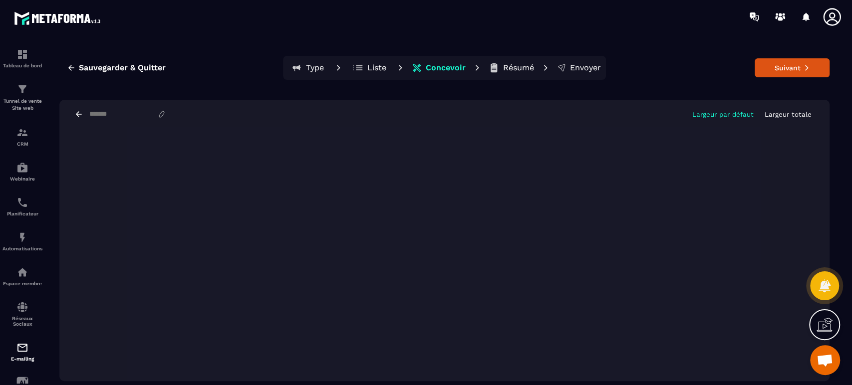
click at [795, 70] on button "Suivant" at bounding box center [792, 67] width 75 height 19
drag, startPoint x: 100, startPoint y: 115, endPoint x: 105, endPoint y: 115, distance: 5.0
click at [102, 115] on input at bounding box center [122, 114] width 69 height 8
type input "**********"
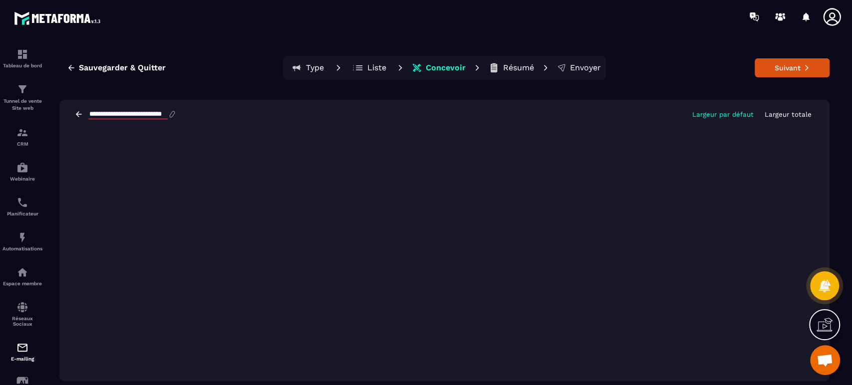
scroll to position [0, 0]
click at [801, 67] on button "Suivant" at bounding box center [792, 67] width 75 height 19
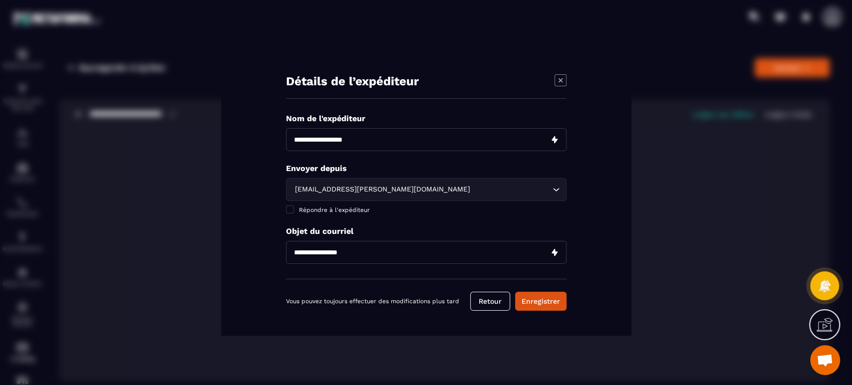
click at [384, 138] on input "Modal window" at bounding box center [426, 139] width 280 height 23
click at [366, 139] on input "Modal window" at bounding box center [426, 139] width 280 height 23
type input "**********"
click at [352, 252] on input "Modal window" at bounding box center [426, 252] width 280 height 23
type input "**********"
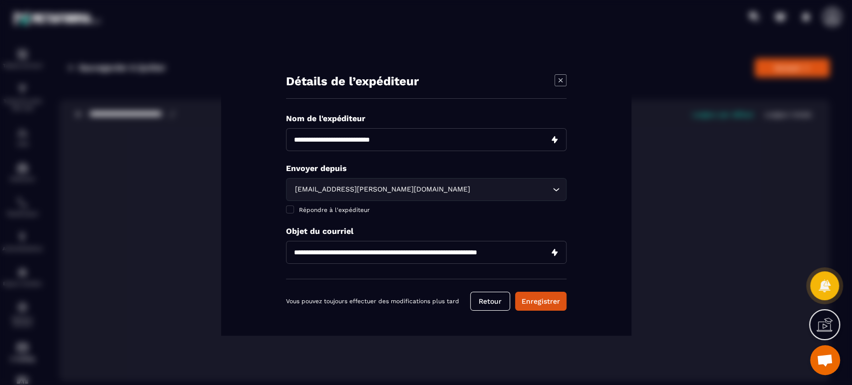
click at [551, 303] on button "Enregistrer" at bounding box center [540, 301] width 51 height 19
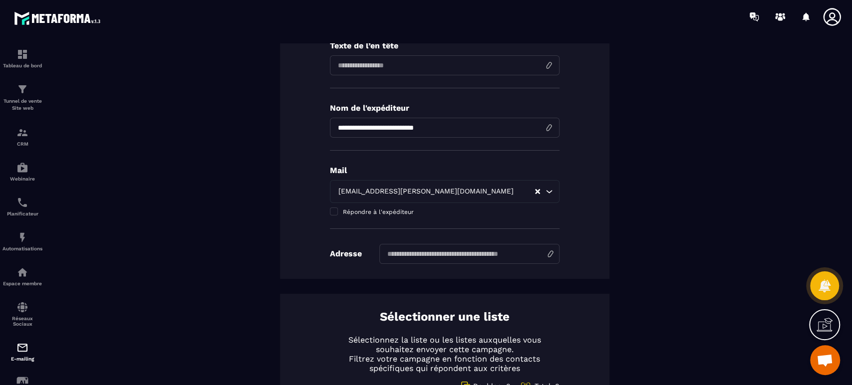
scroll to position [185, 0]
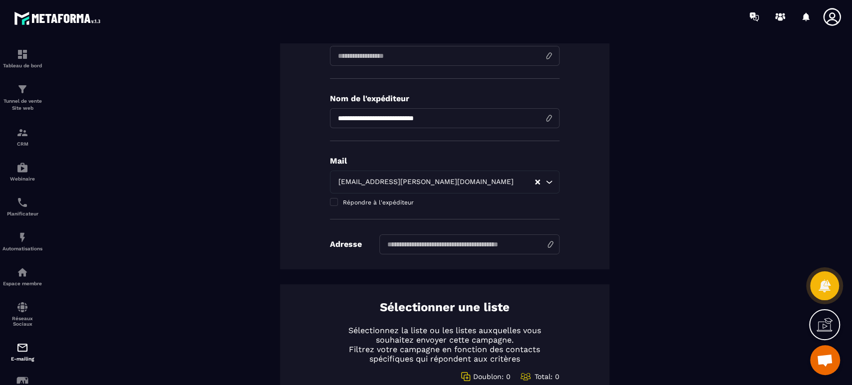
click at [497, 250] on input at bounding box center [469, 245] width 180 height 20
type input "********"
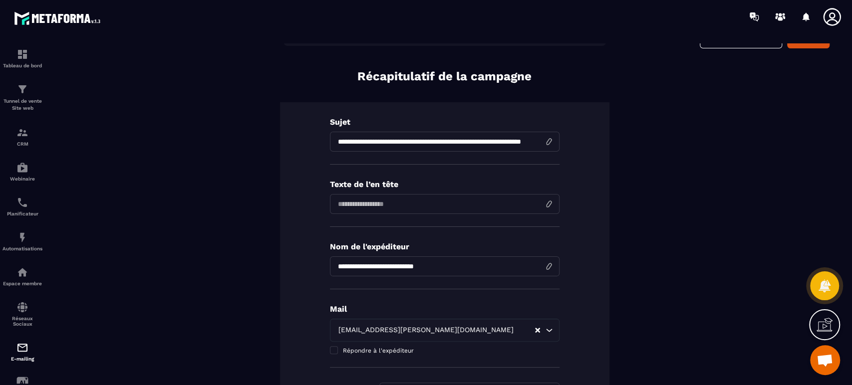
scroll to position [0, 0]
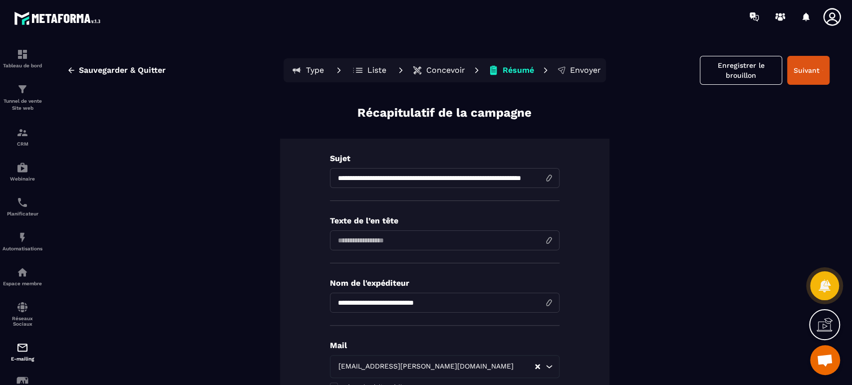
click at [370, 74] on p "Liste" at bounding box center [376, 70] width 19 height 10
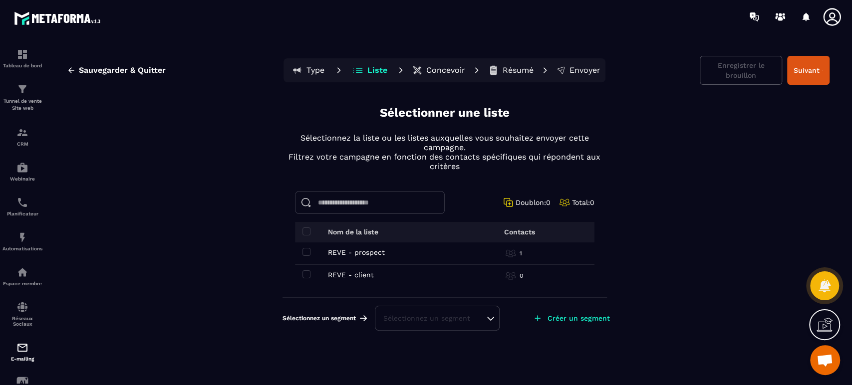
click at [307, 252] on span at bounding box center [306, 252] width 8 height 8
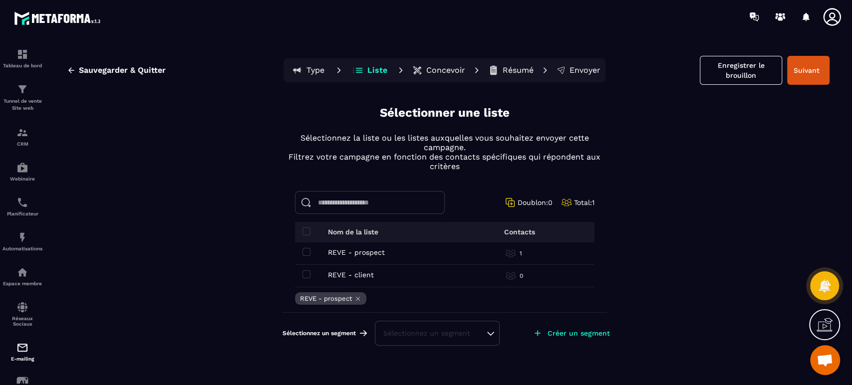
click at [817, 71] on button "Suivant" at bounding box center [808, 70] width 42 height 29
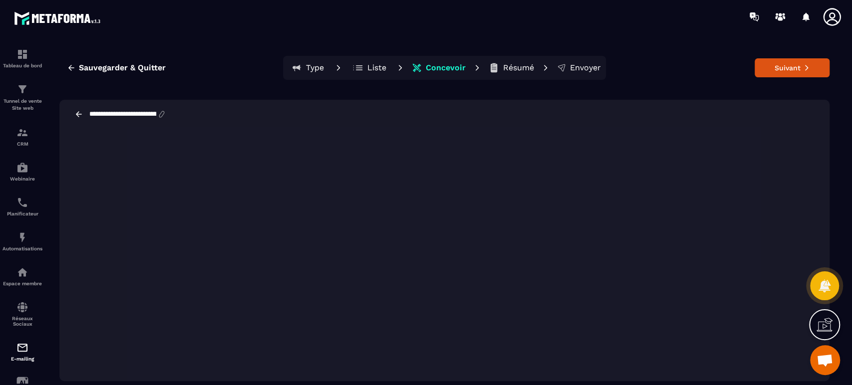
click at [511, 68] on p "Résumé" at bounding box center [518, 68] width 31 height 10
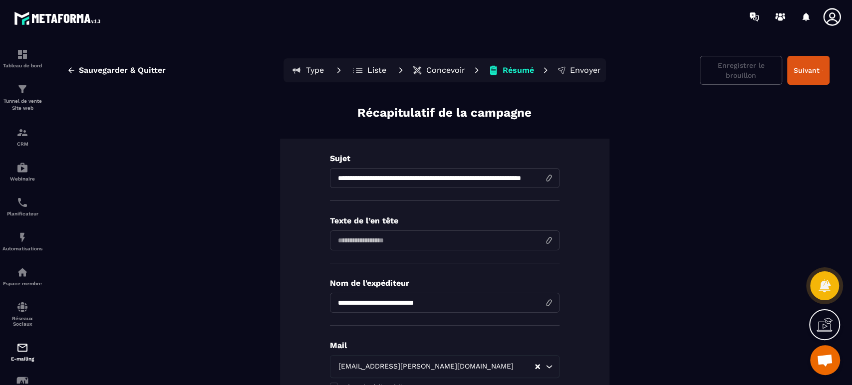
click at [378, 71] on p "Liste" at bounding box center [376, 70] width 19 height 10
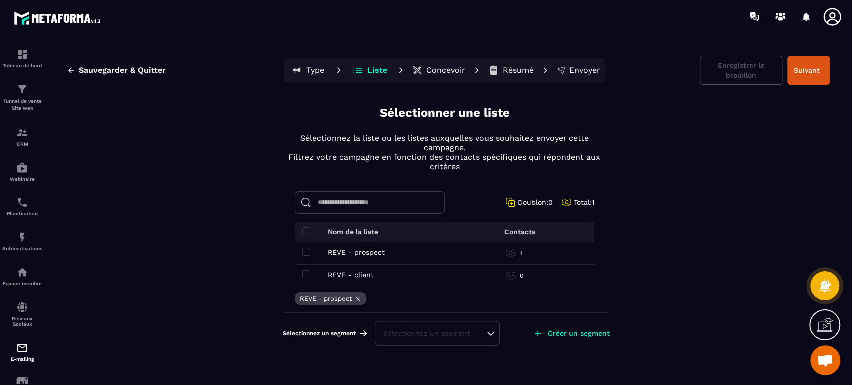
click at [813, 75] on button "Suivant" at bounding box center [808, 70] width 42 height 29
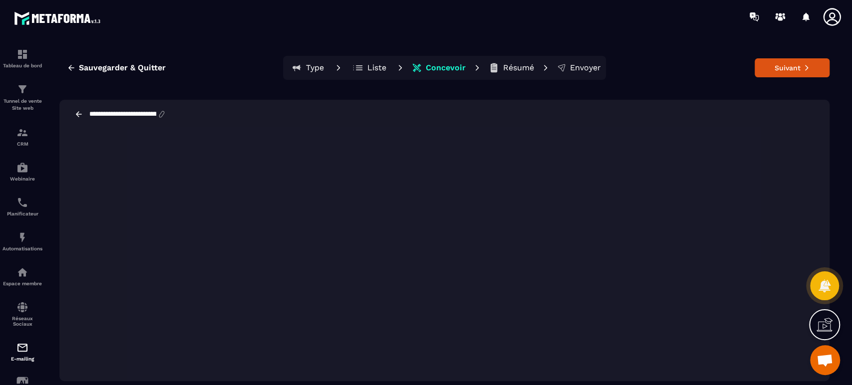
click at [771, 72] on button "Suivant" at bounding box center [792, 67] width 75 height 19
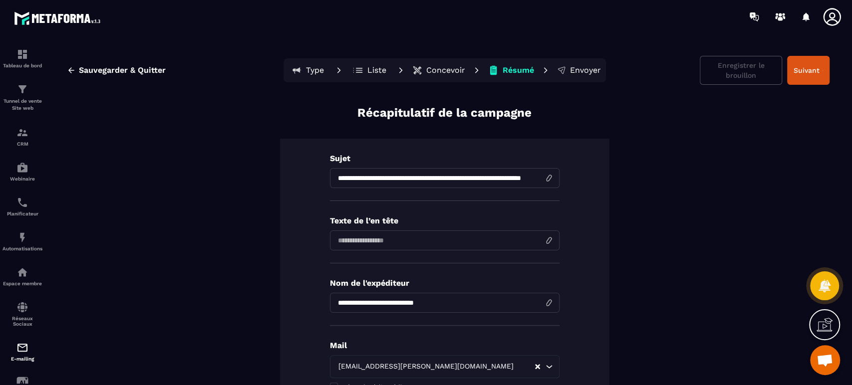
click at [99, 73] on span "Sauvegarder & Quitter" at bounding box center [122, 70] width 87 height 10
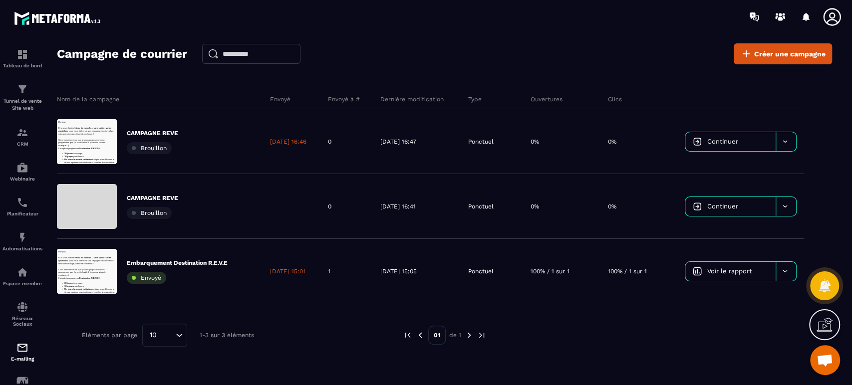
click at [785, 206] on icon at bounding box center [784, 207] width 4 height 2
click at [774, 231] on div "Supprimer le campaign" at bounding box center [744, 232] width 111 height 16
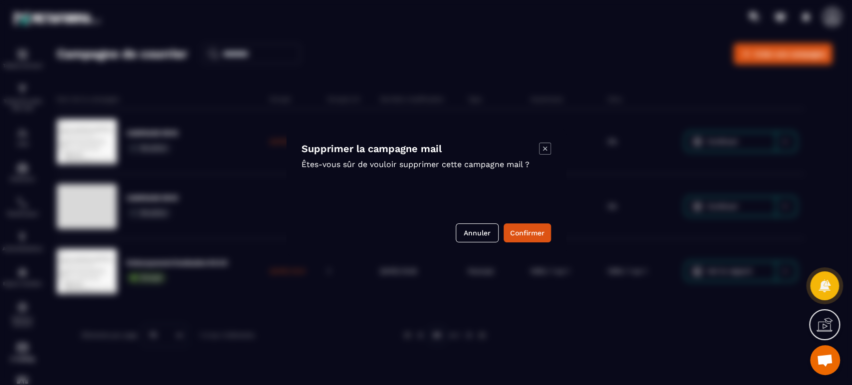
click at [522, 239] on button "Confirmer" at bounding box center [527, 233] width 47 height 19
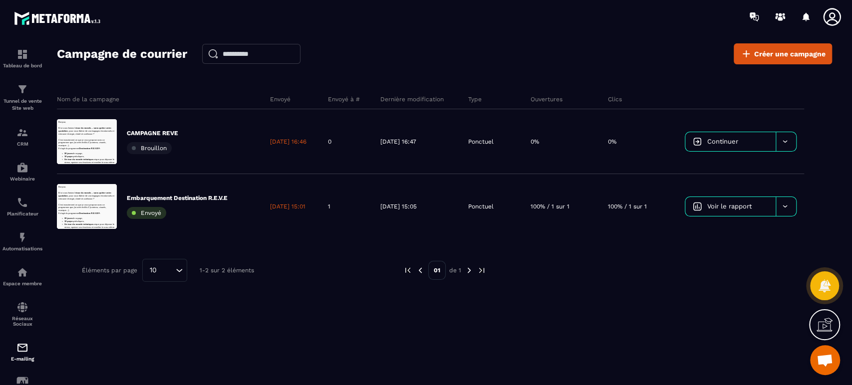
click at [790, 204] on div at bounding box center [786, 206] width 20 height 19
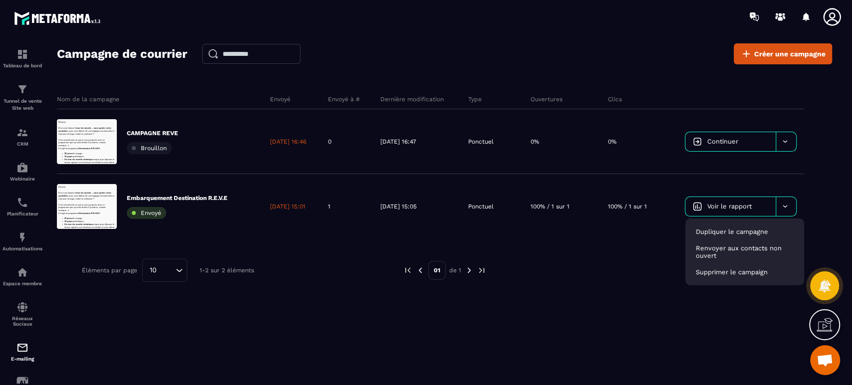
click at [754, 272] on span "Supprimer le campaign" at bounding box center [731, 271] width 72 height 7
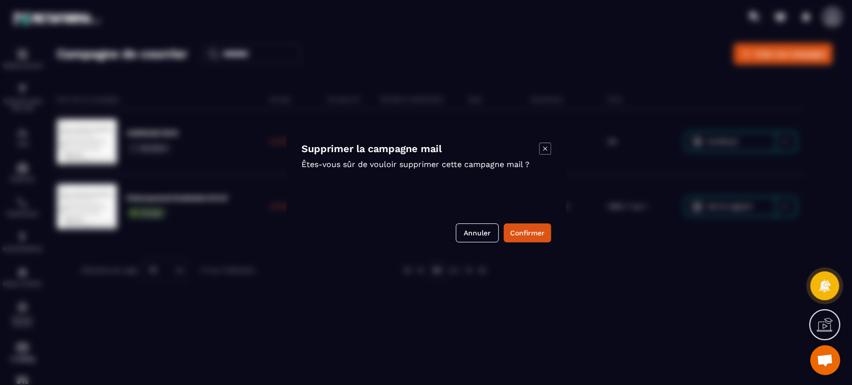
click at [524, 233] on button "Confirmer" at bounding box center [527, 233] width 47 height 19
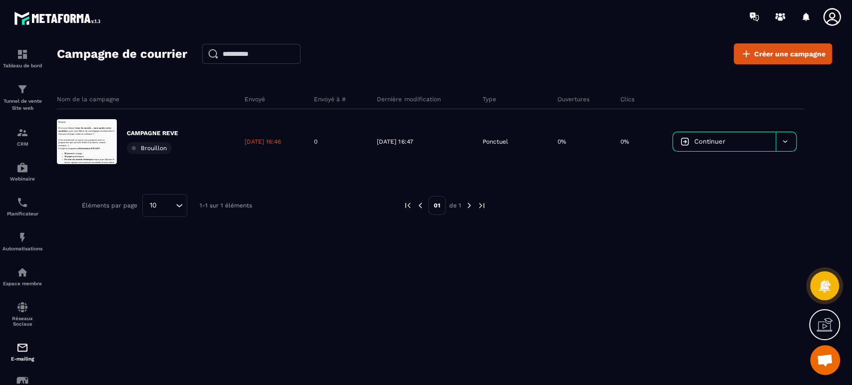
click at [827, 359] on span "Ouvrir le chat" at bounding box center [824, 361] width 16 height 14
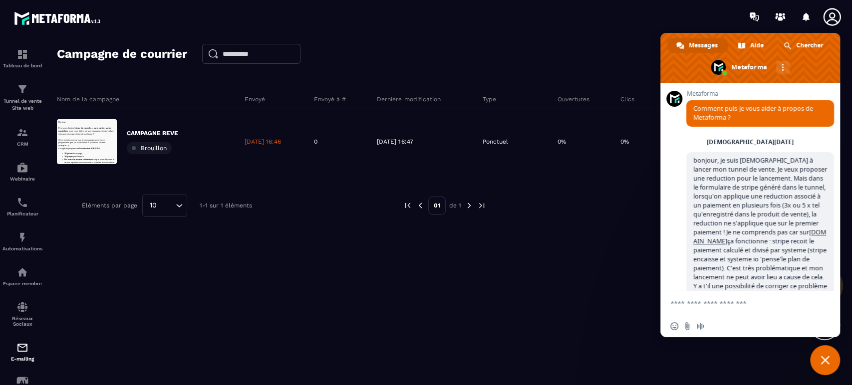
scroll to position [246, 0]
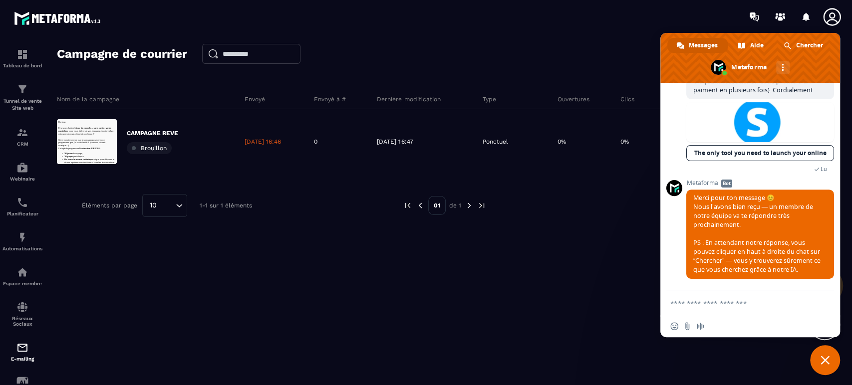
click at [714, 305] on textarea "Entrez votre message..." at bounding box center [739, 303] width 138 height 9
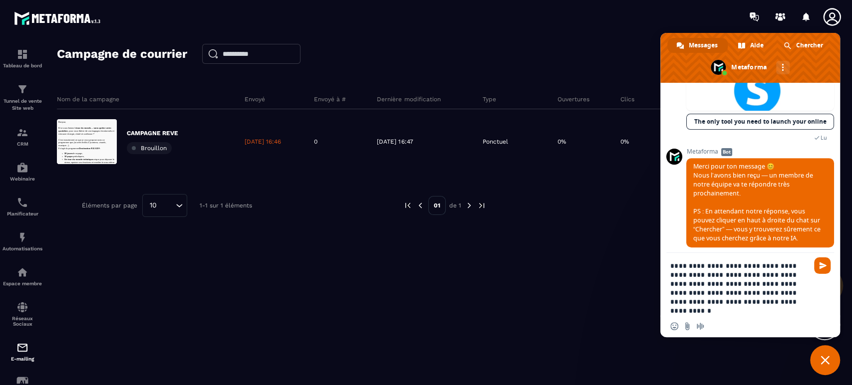
type textarea "**********"
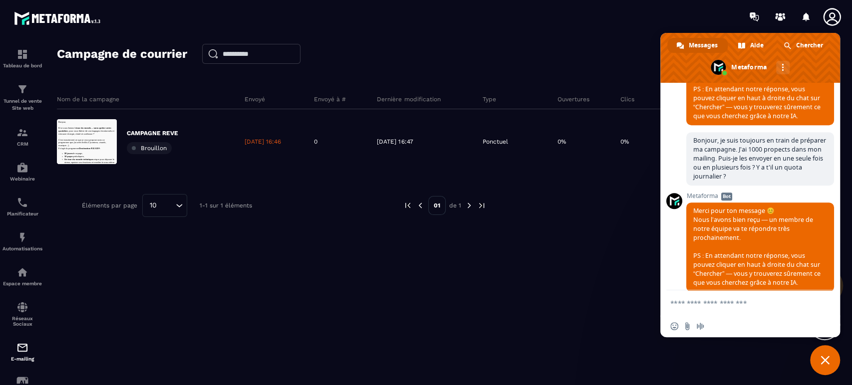
scroll to position [428, 0]
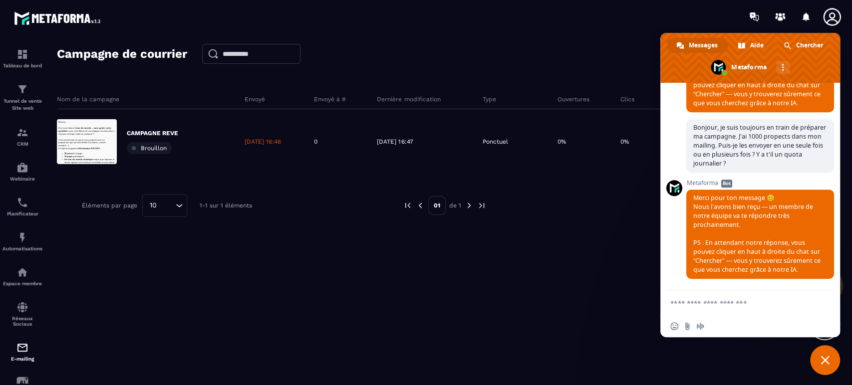
click at [196, 340] on div "Campagne de courrier Créer une campagne Nom de la campagne Envoyé Envoyé à # De…" at bounding box center [444, 218] width 775 height 350
click at [480, 65] on div "Campagne de courrier Créer une campagne Nom de la campagne Envoyé Envoyé à # De…" at bounding box center [444, 218] width 775 height 350
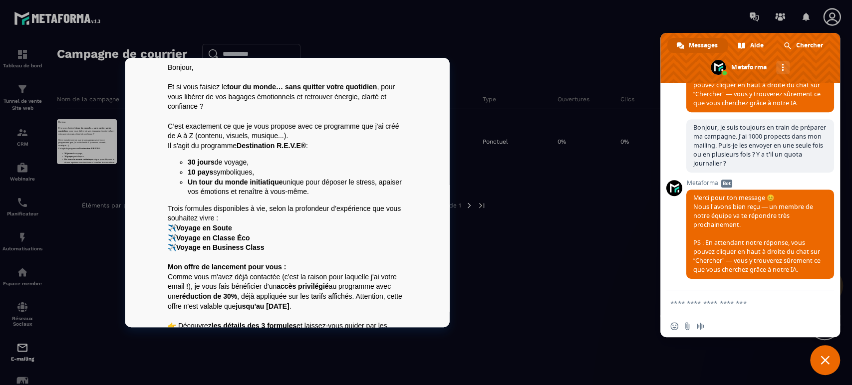
scroll to position [0, 0]
click at [99, 136] on div at bounding box center [87, 141] width 60 height 45
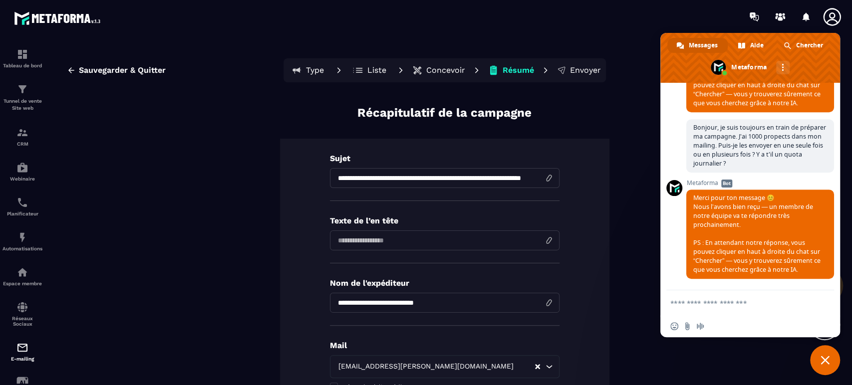
click at [602, 38] on section "**********" at bounding box center [426, 218] width 852 height 370
click at [826, 369] on span "Fermer le chat" at bounding box center [825, 360] width 30 height 30
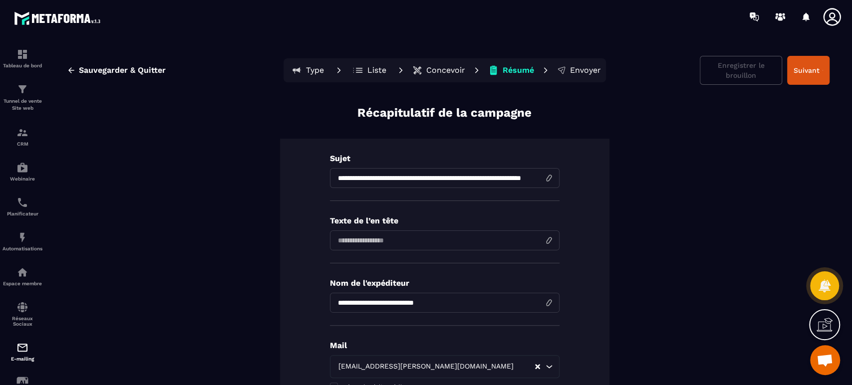
click at [802, 75] on button "Suivant" at bounding box center [808, 70] width 42 height 29
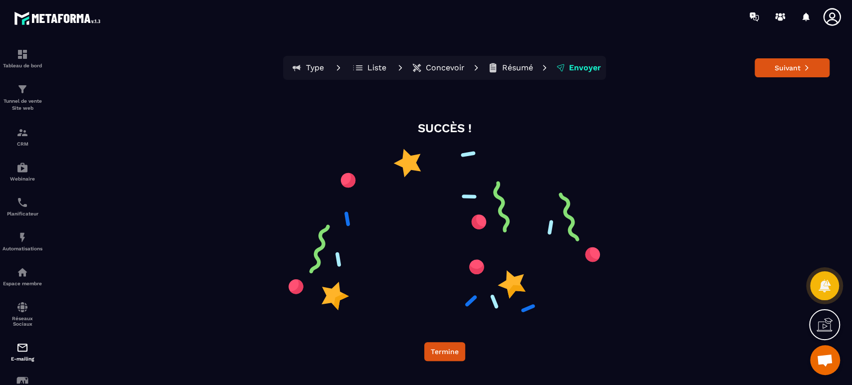
click at [800, 67] on button "Suivant" at bounding box center [792, 67] width 75 height 19
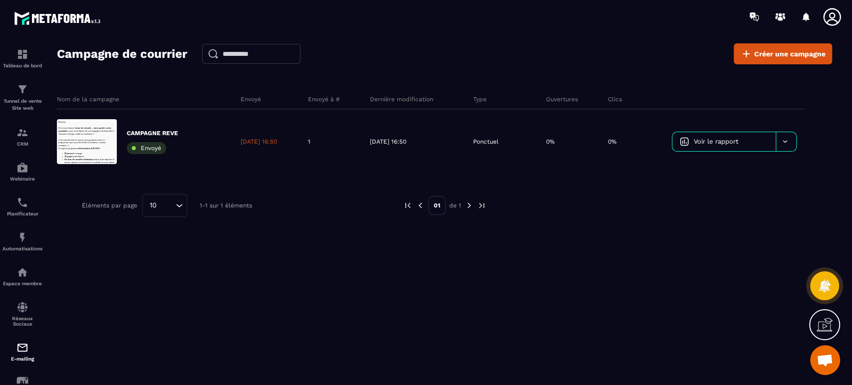
click at [27, 102] on p "Tunnel de vente Site web" at bounding box center [22, 105] width 40 height 14
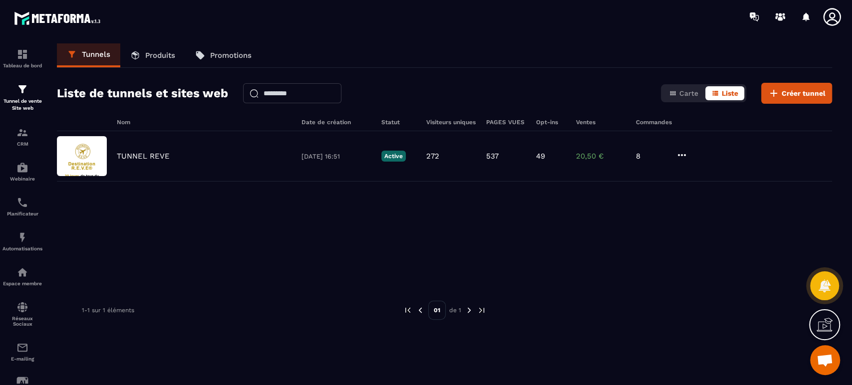
click at [32, 144] on p "CRM" at bounding box center [22, 143] width 40 height 5
